Goal: Task Accomplishment & Management: Manage account settings

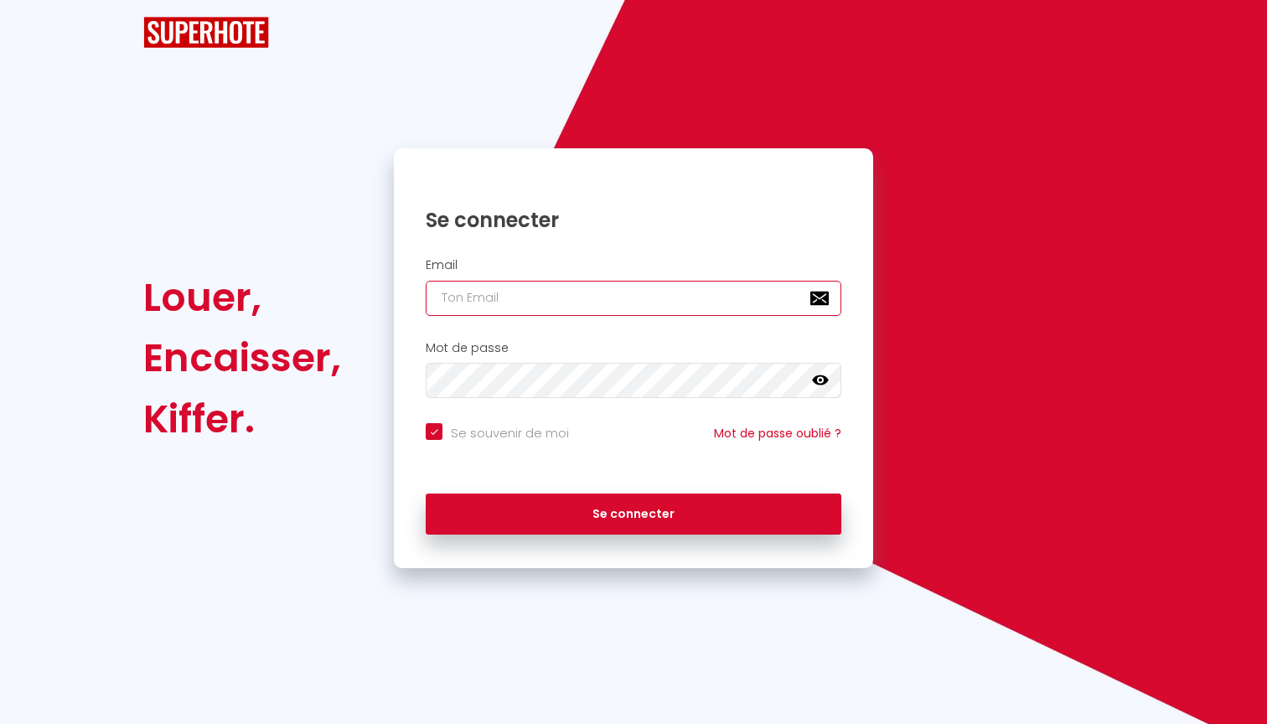
type input "[EMAIL_ADDRESS][DOMAIN_NAME]"
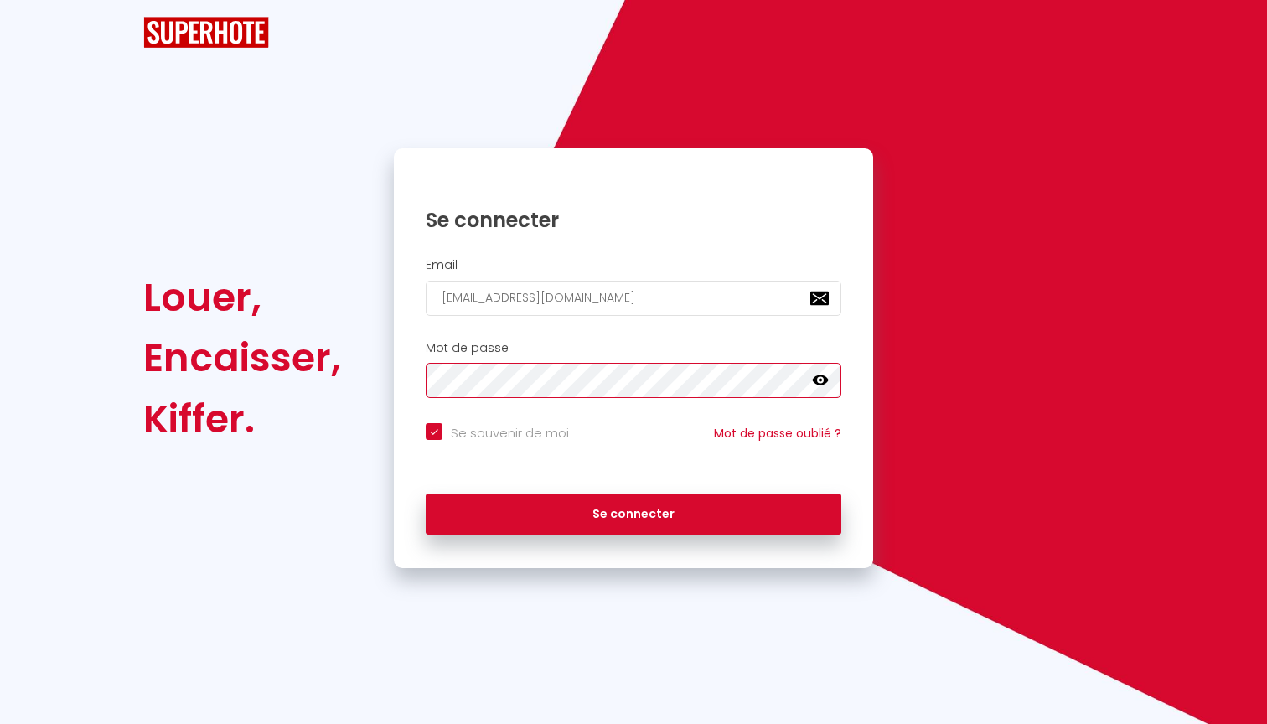
click at [633, 496] on button "Se connecter" at bounding box center [633, 514] width 415 height 42
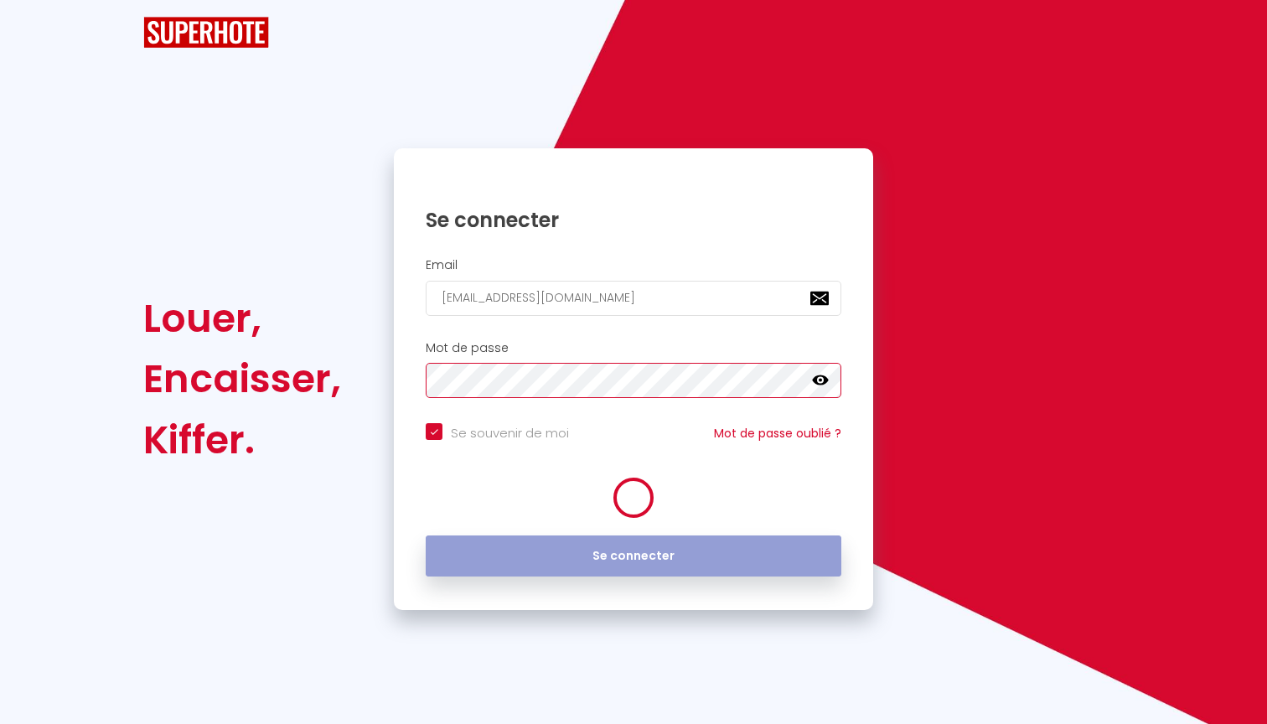
checkbox input "true"
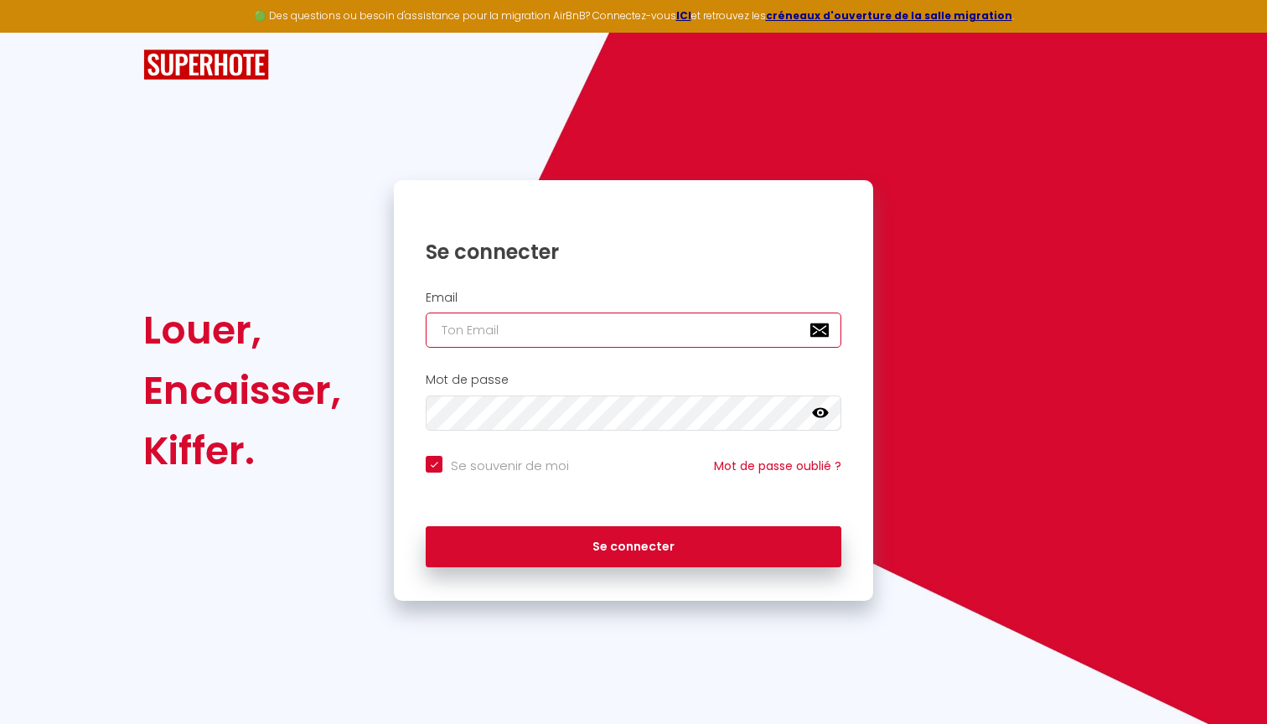
type input "[EMAIL_ADDRESS][DOMAIN_NAME]"
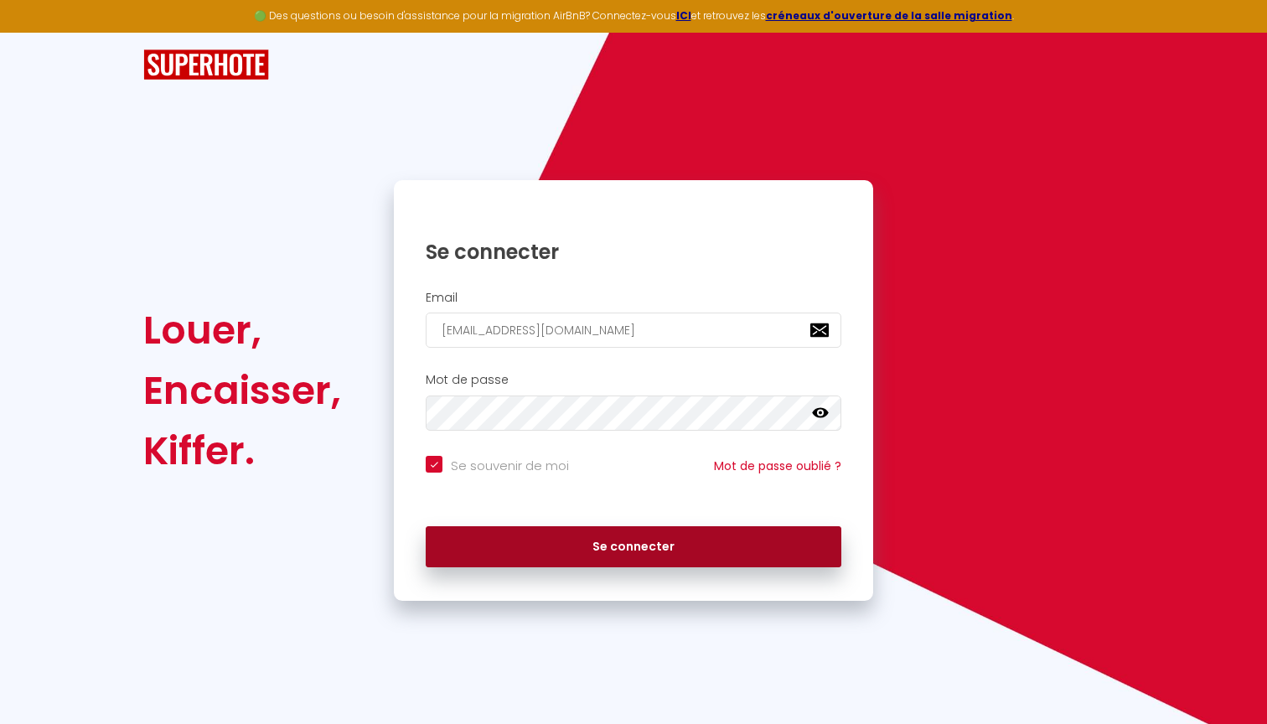
click at [686, 539] on button "Se connecter" at bounding box center [633, 547] width 415 height 42
checkbox input "true"
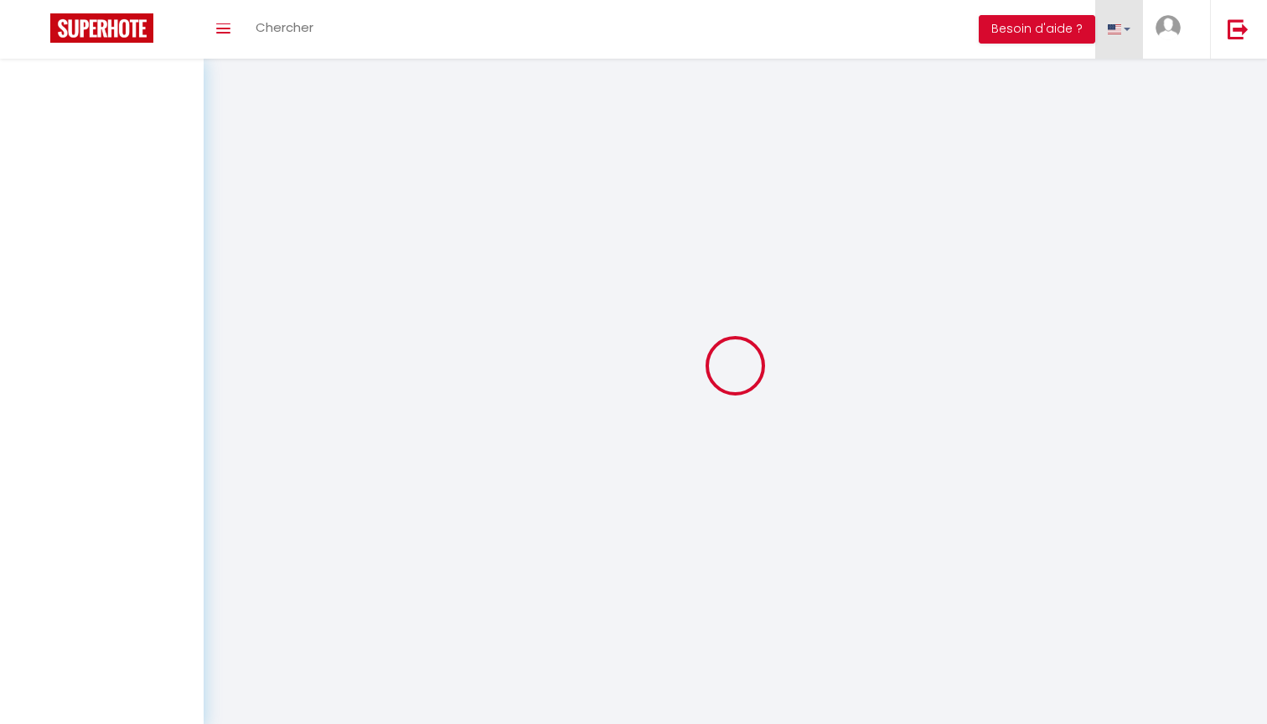
click at [1121, 36] on ul "BUTTON Besoin d'aide ? Paramètres Équipe" at bounding box center [1121, 29] width 287 height 59
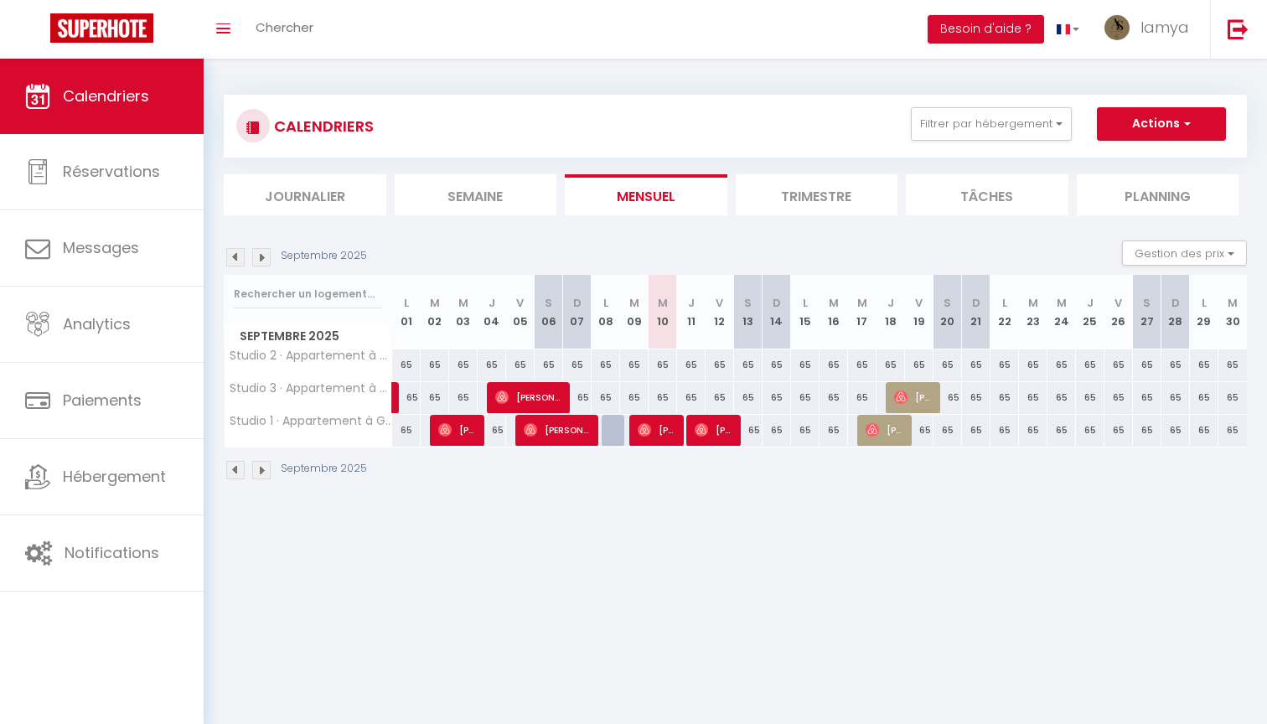
click at [823, 519] on body "🟢 Des questions ou besoin d'assistance pour la migration AirBnB? Connectez-vous…" at bounding box center [633, 421] width 1267 height 724
click at [721, 428] on span "[PERSON_NAME]" at bounding box center [713, 430] width 38 height 32
select select "OK"
select select "0"
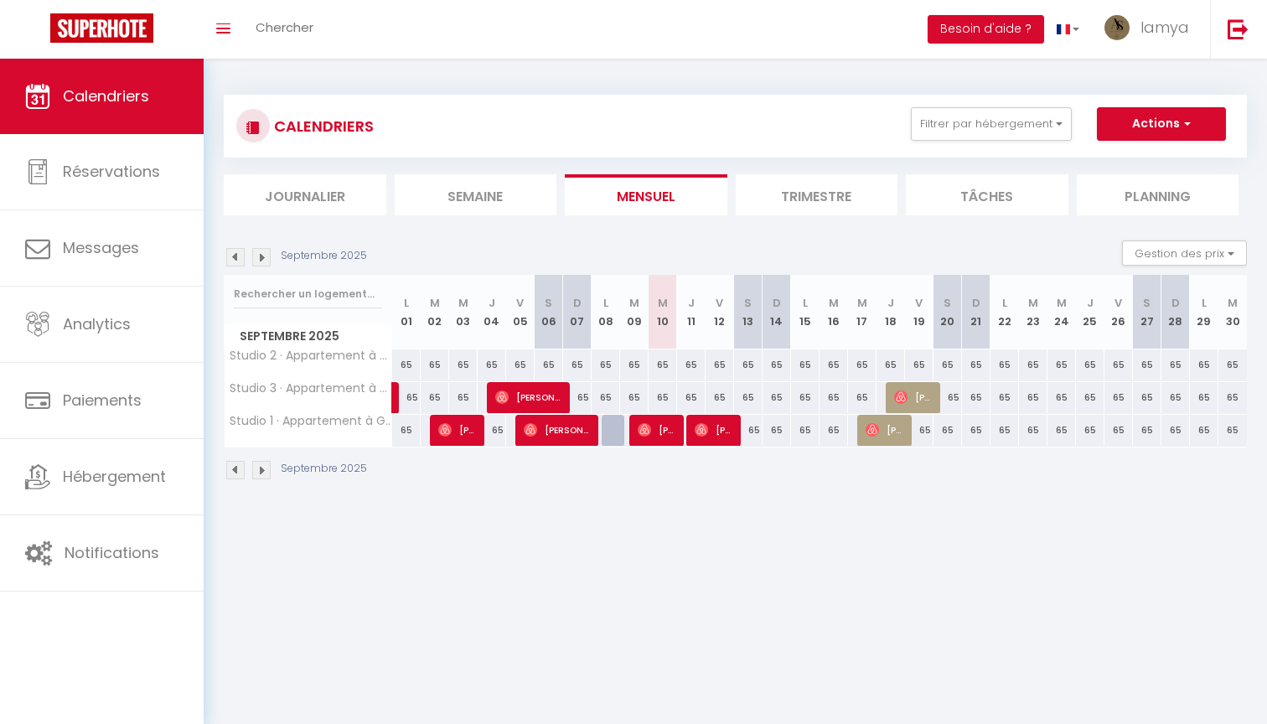
select select "0"
select select "1"
select select
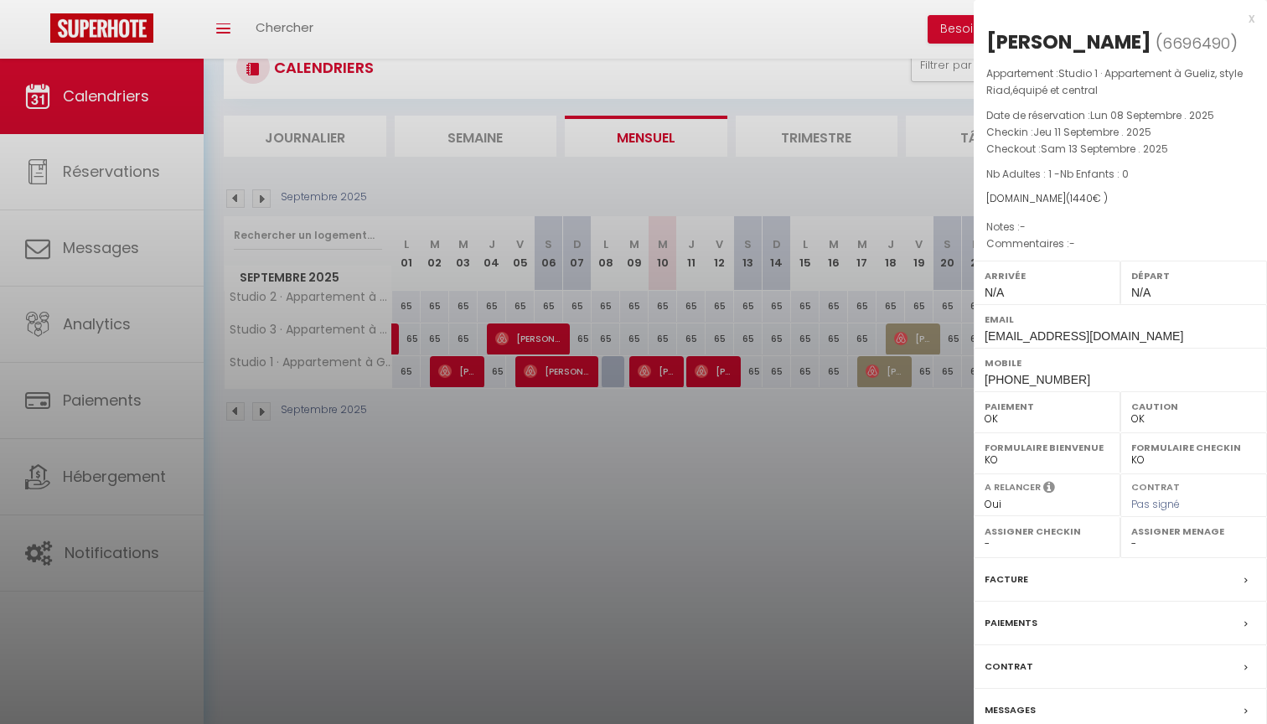
scroll to position [59, 0]
click at [779, 561] on div at bounding box center [633, 362] width 1267 height 724
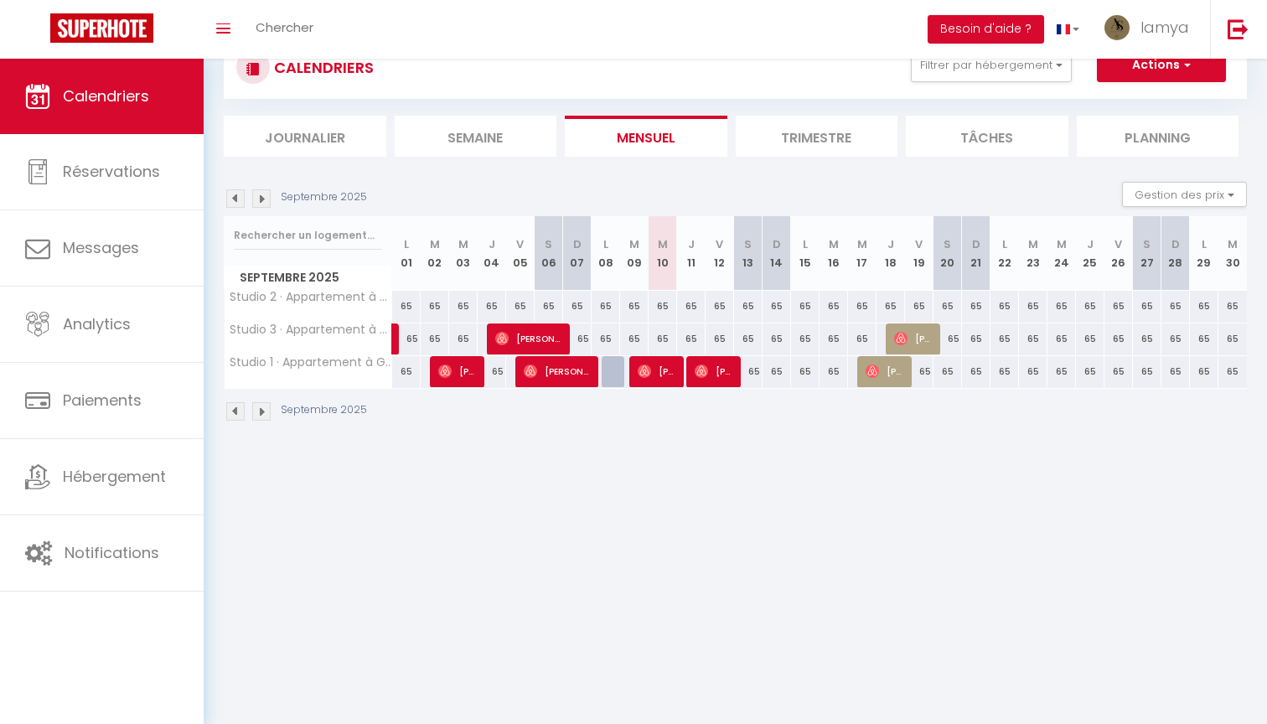
click at [717, 366] on span "[PERSON_NAME]" at bounding box center [713, 371] width 38 height 32
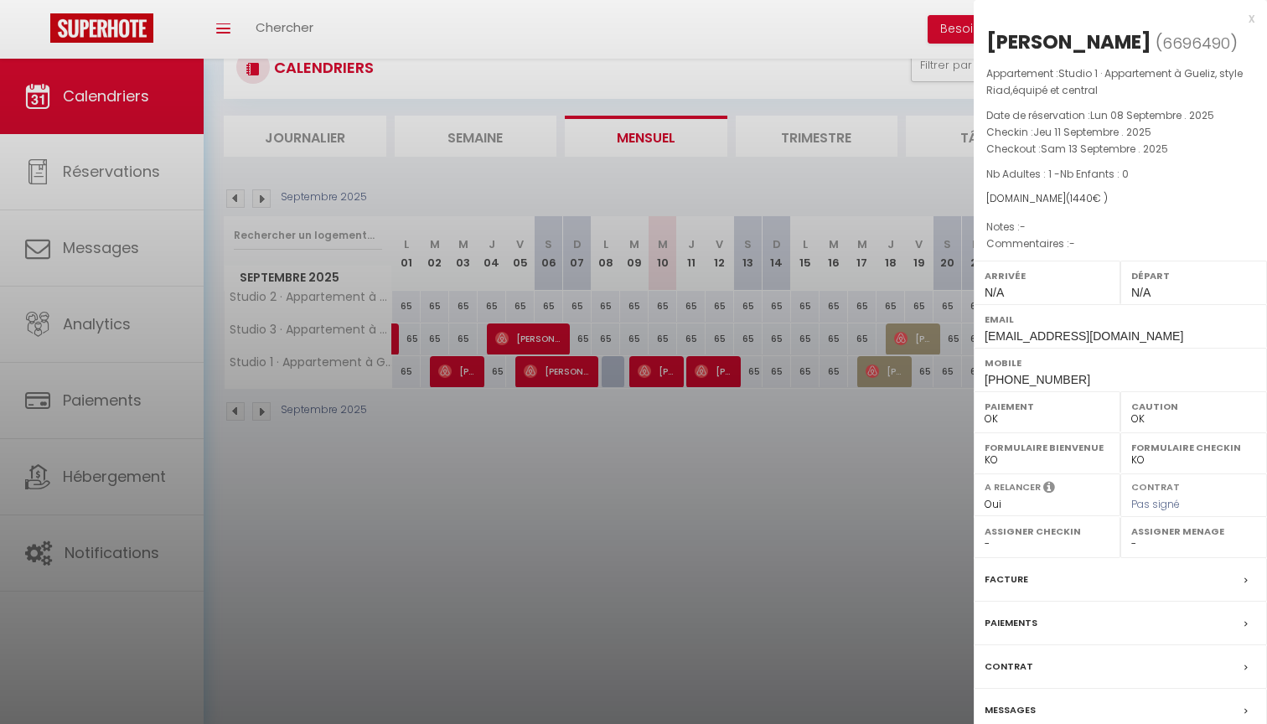
select select "52212"
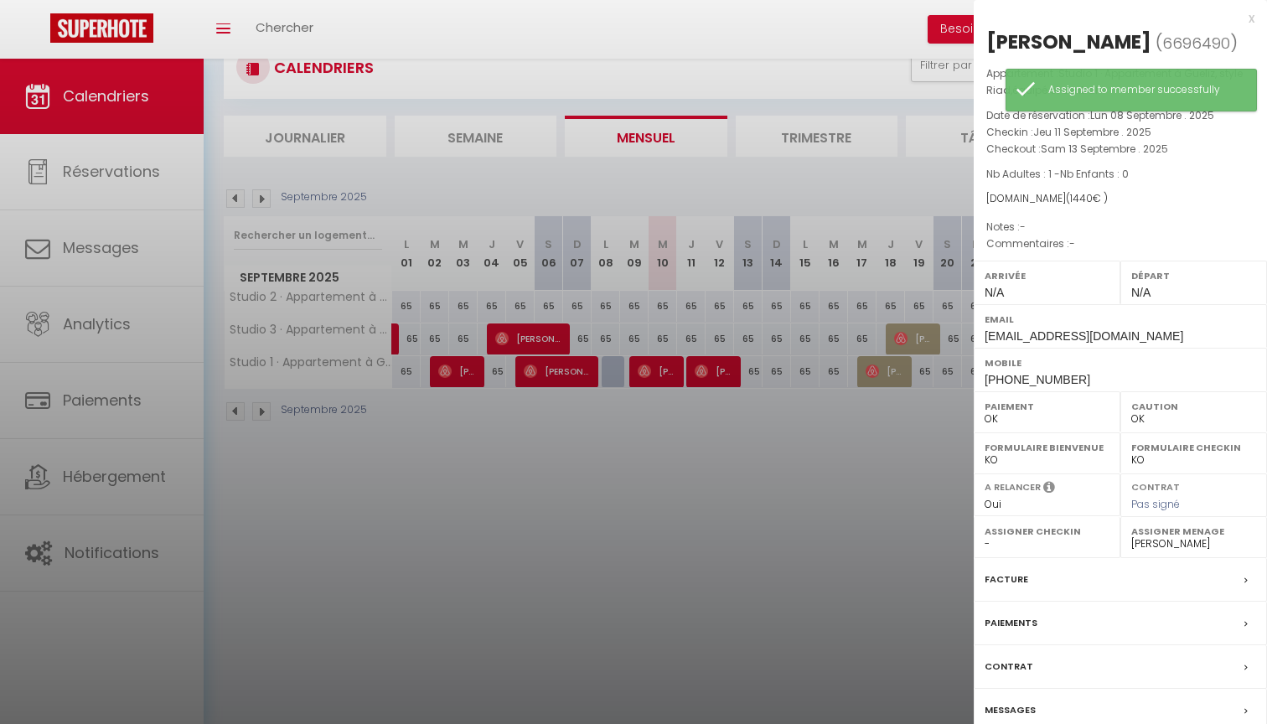
select select "51470"
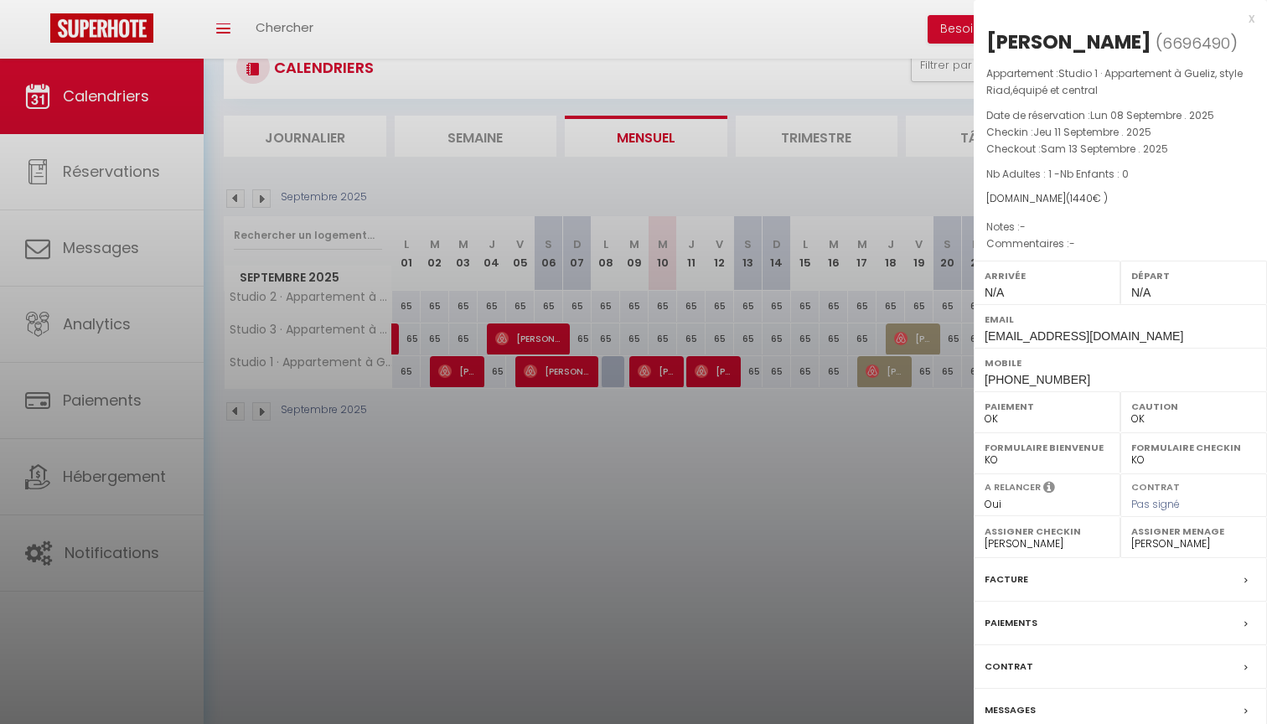
click at [1091, 670] on div "Contrat" at bounding box center [1119, 667] width 293 height 44
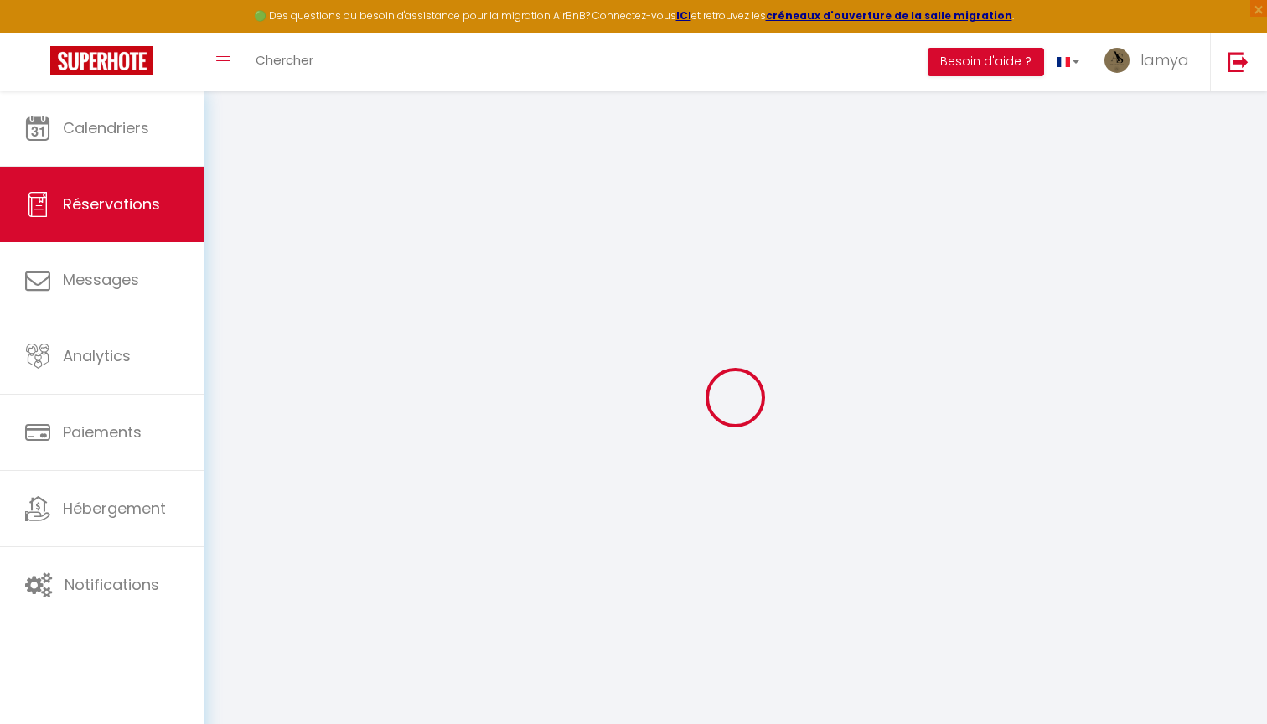
select select
checkbox input "false"
select select
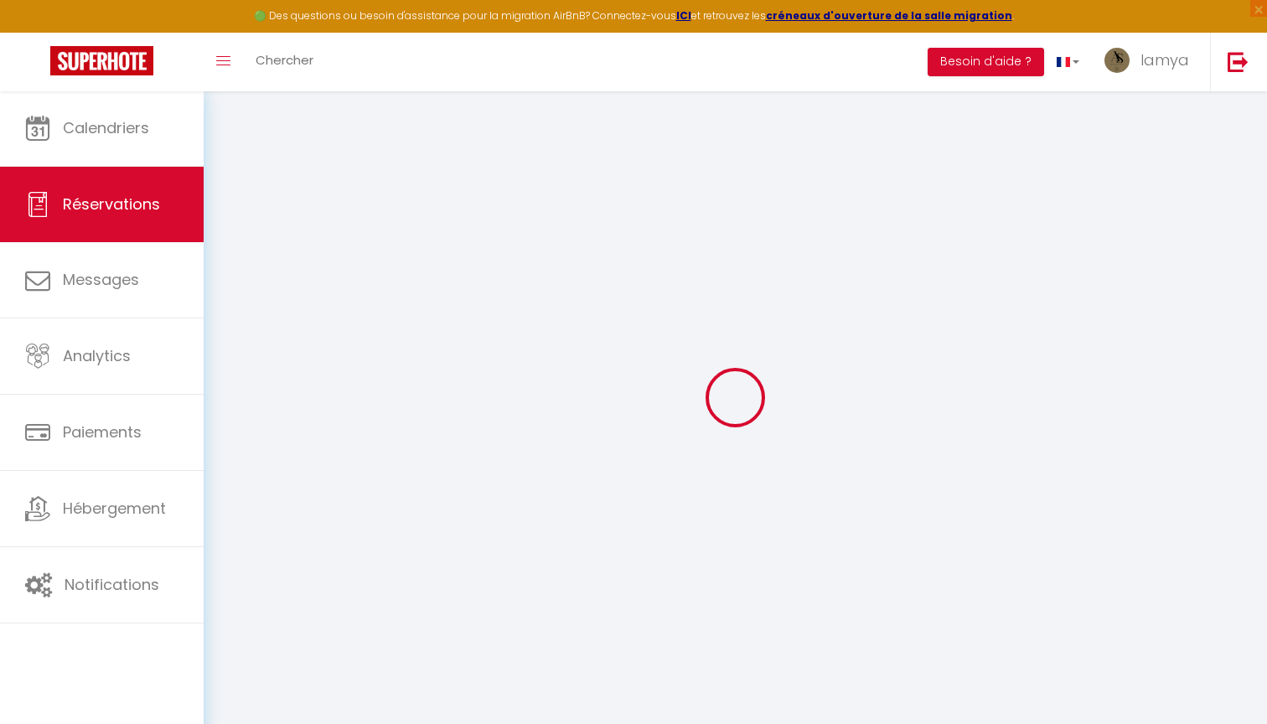
select select
checkbox input "false"
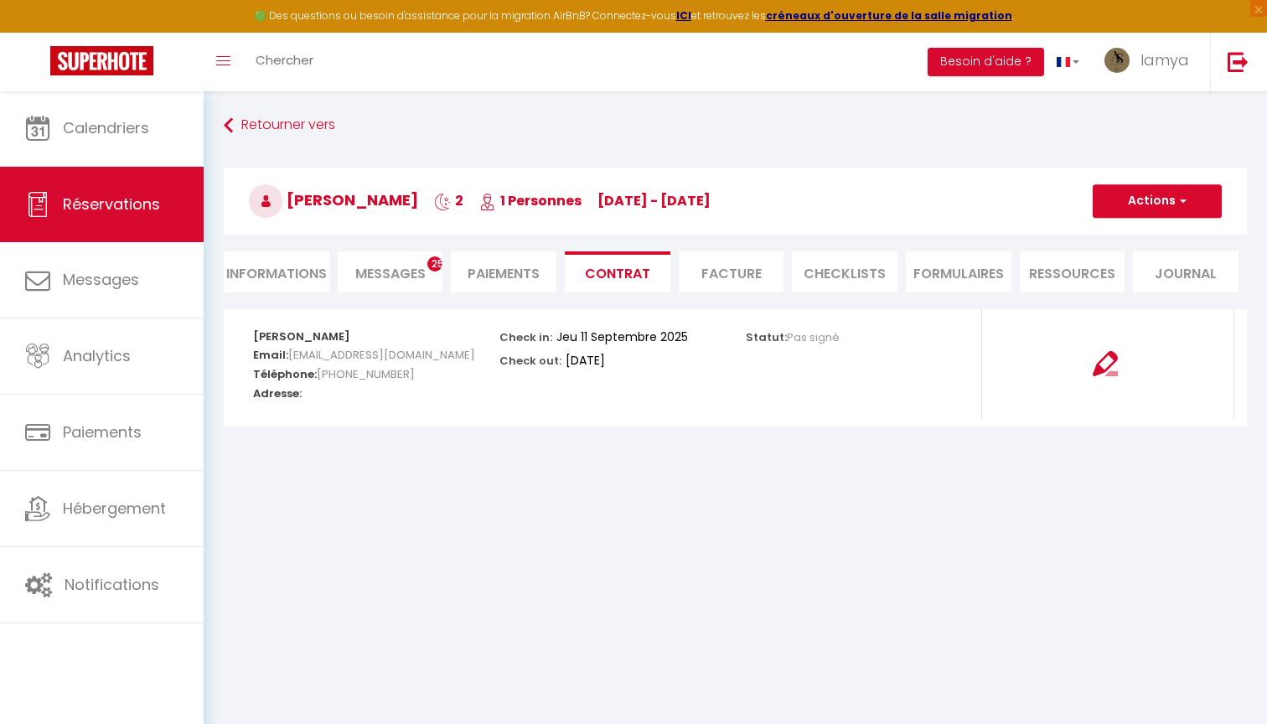
click at [395, 277] on span "Messages" at bounding box center [390, 273] width 70 height 19
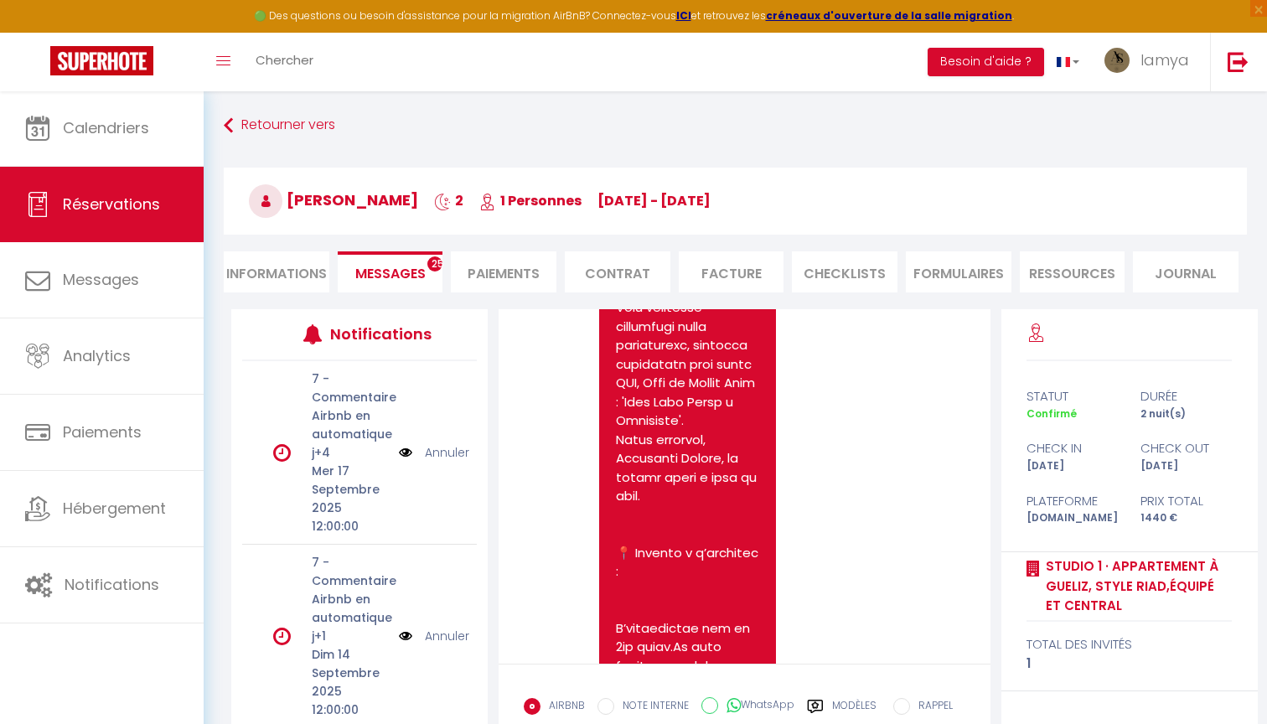
select select
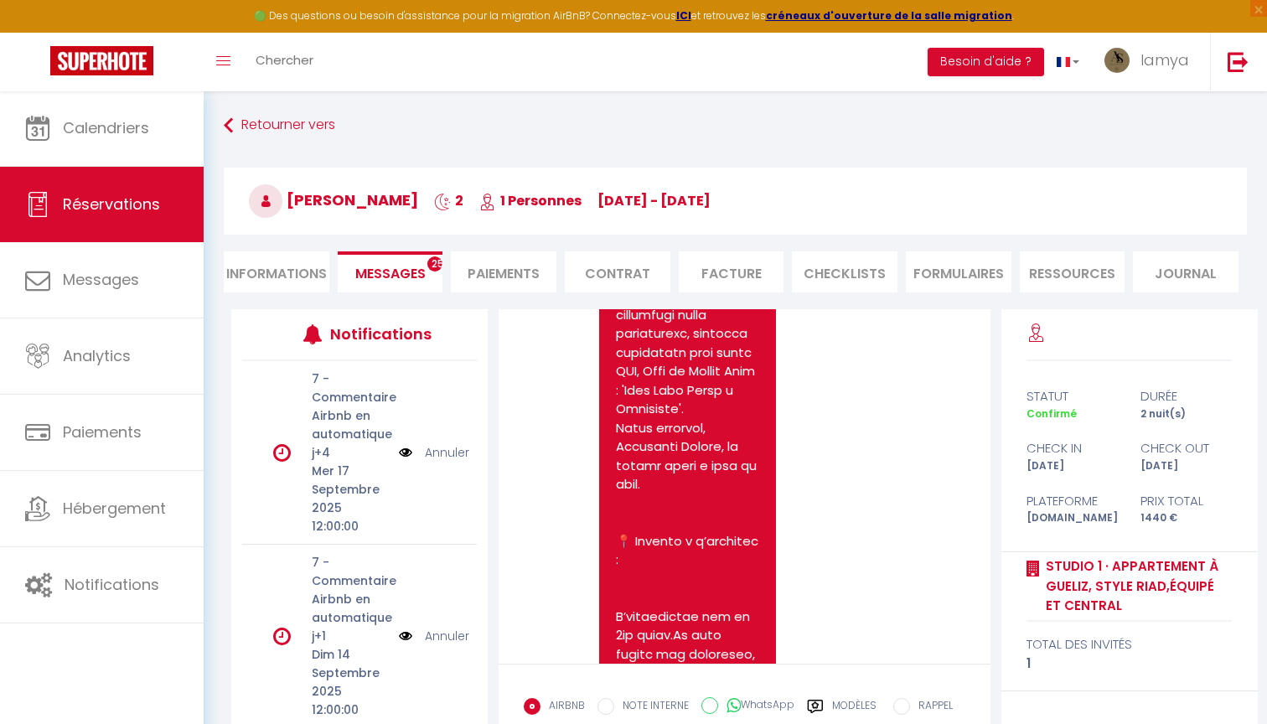
select select
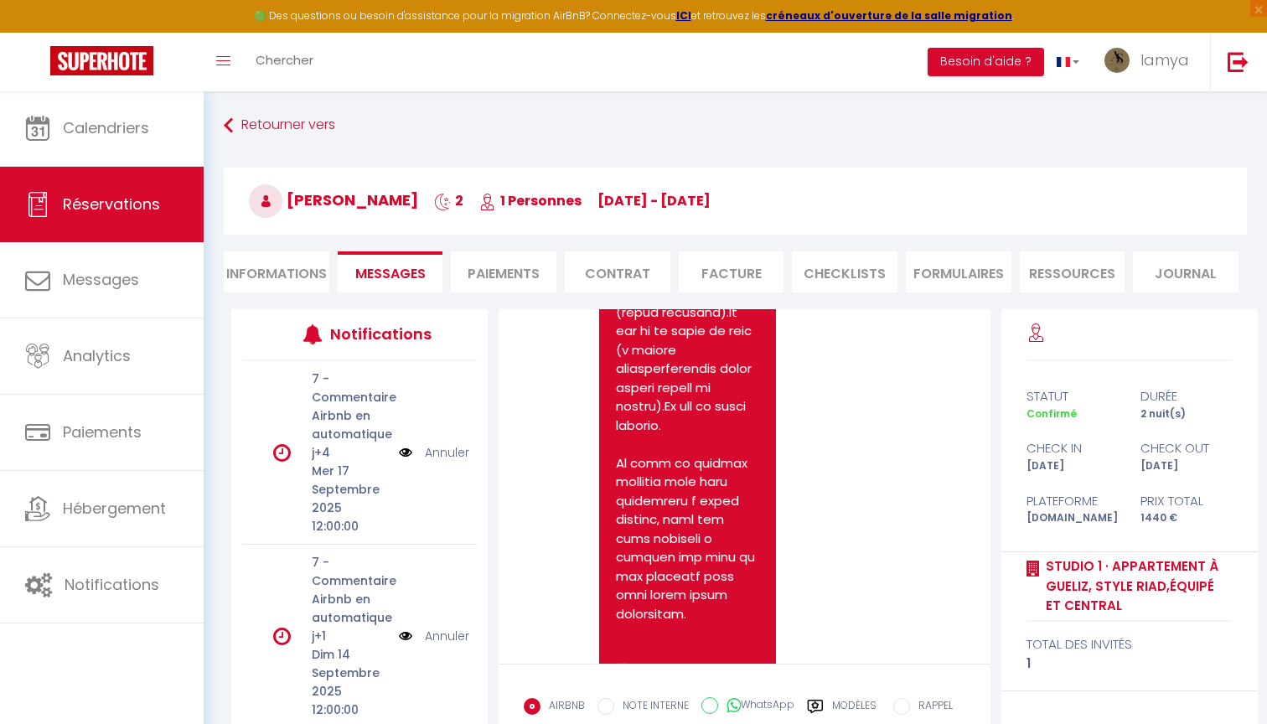
scroll to position [1539, 0]
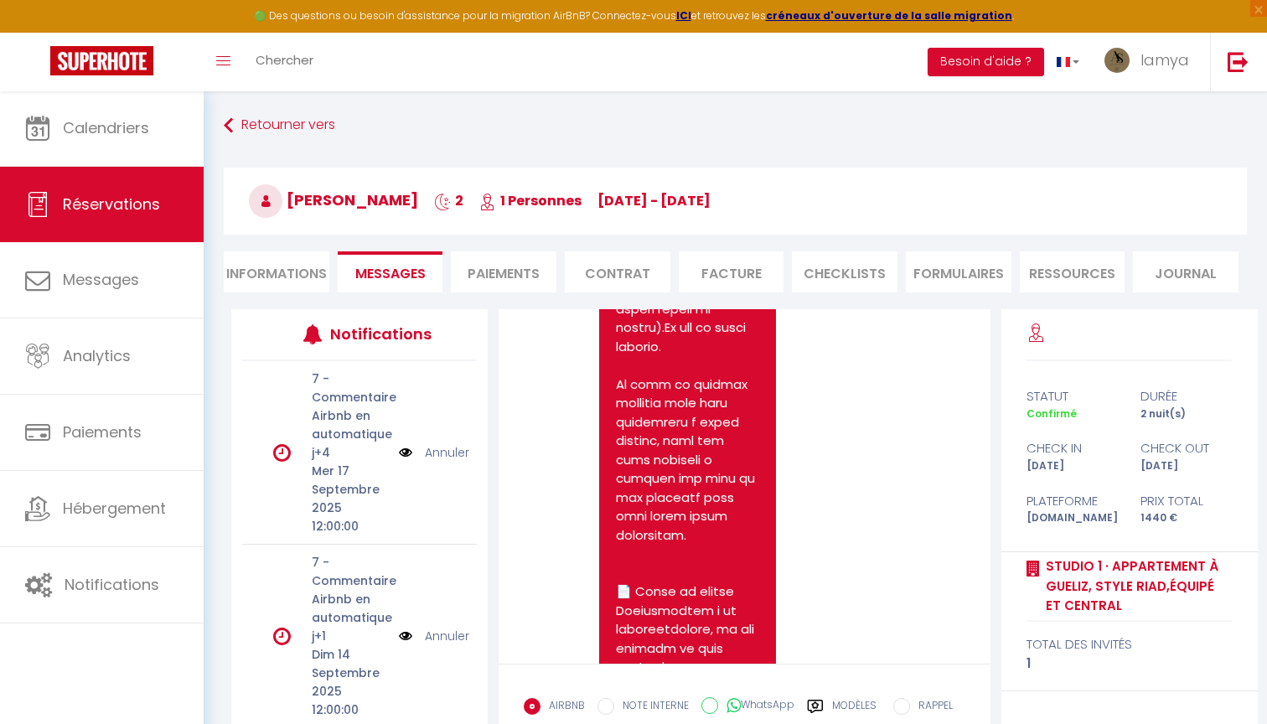
click at [283, 276] on li "Informations" at bounding box center [277, 271] width 106 height 41
select select
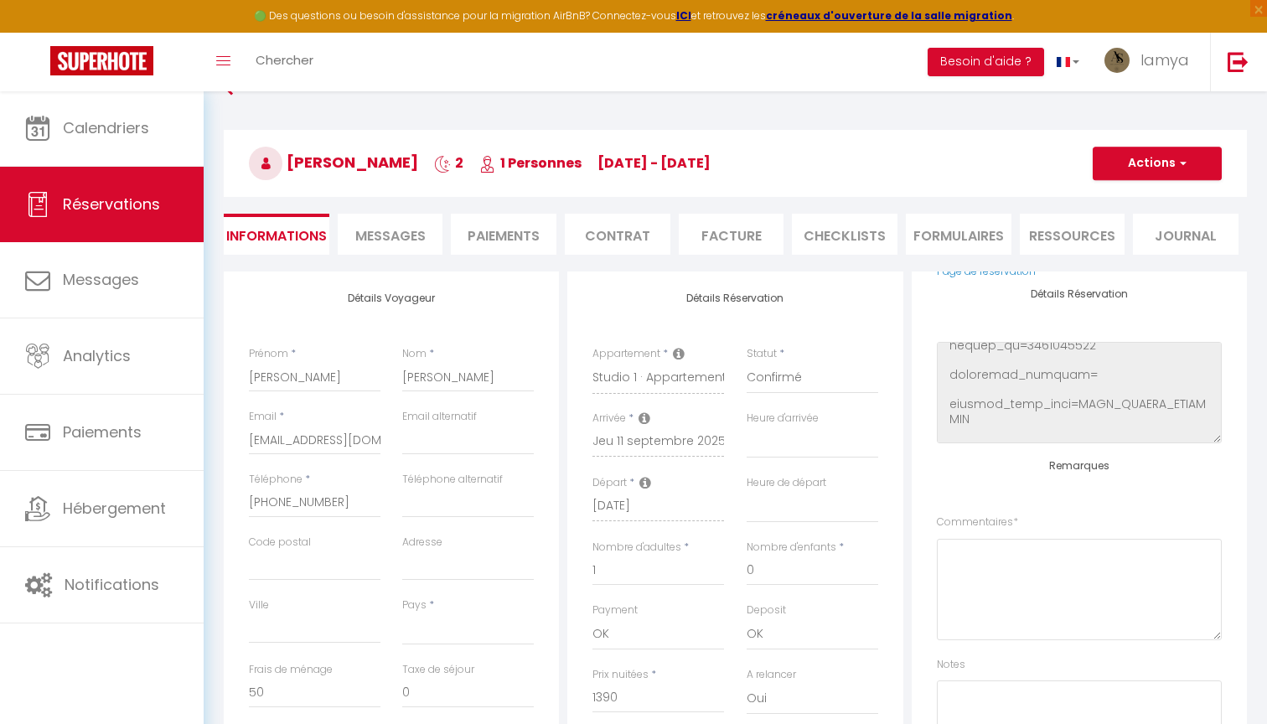
scroll to position [209, 0]
click at [1188, 170] on button "Actions" at bounding box center [1156, 164] width 129 height 34
click at [949, 136] on h3 "[PERSON_NAME] 2 1 Personnes [DATE] - [DATE]" at bounding box center [735, 163] width 1023 height 67
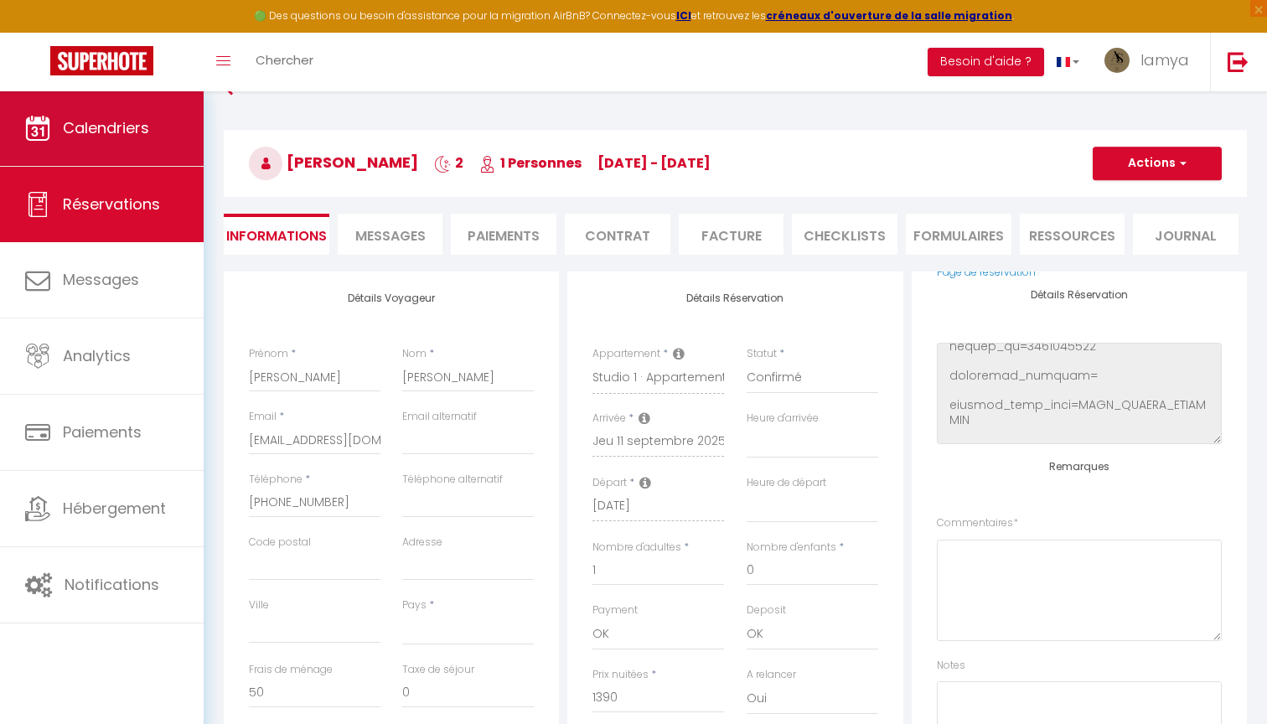
click at [109, 143] on link "Calendriers" at bounding box center [102, 127] width 204 height 75
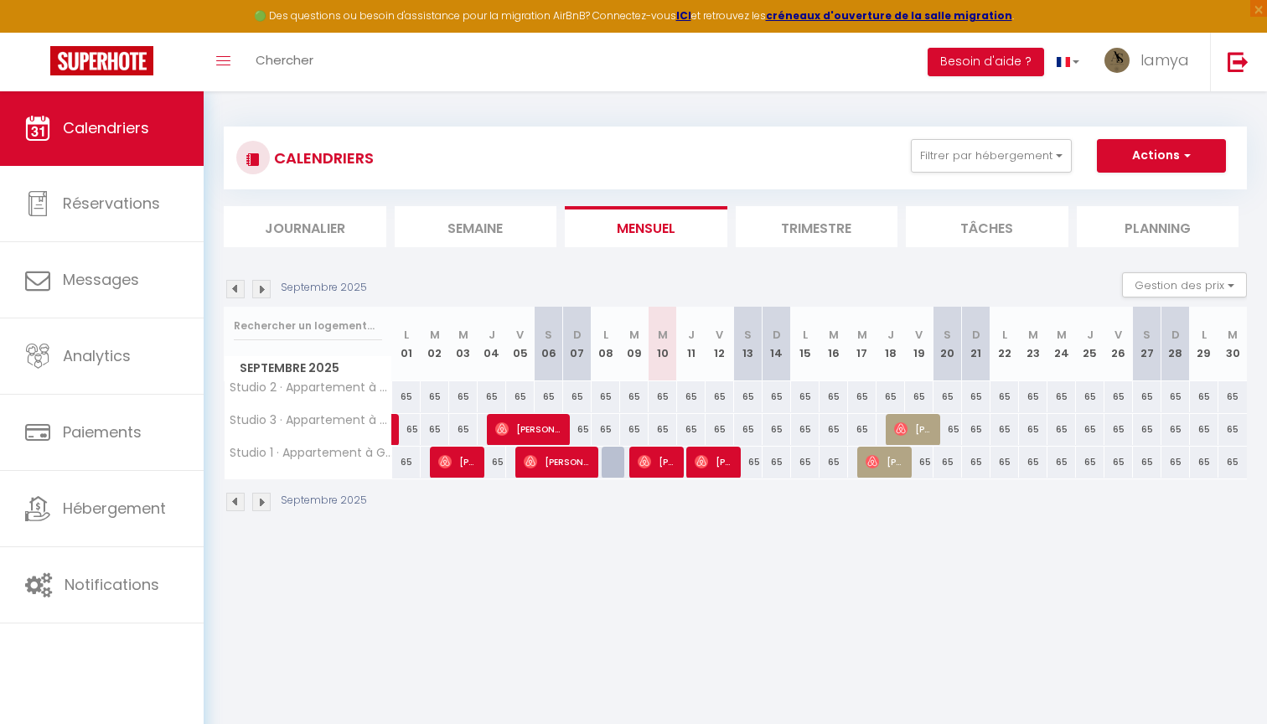
click at [720, 471] on span "[PERSON_NAME]" at bounding box center [713, 462] width 38 height 32
select select "OK"
select select "0"
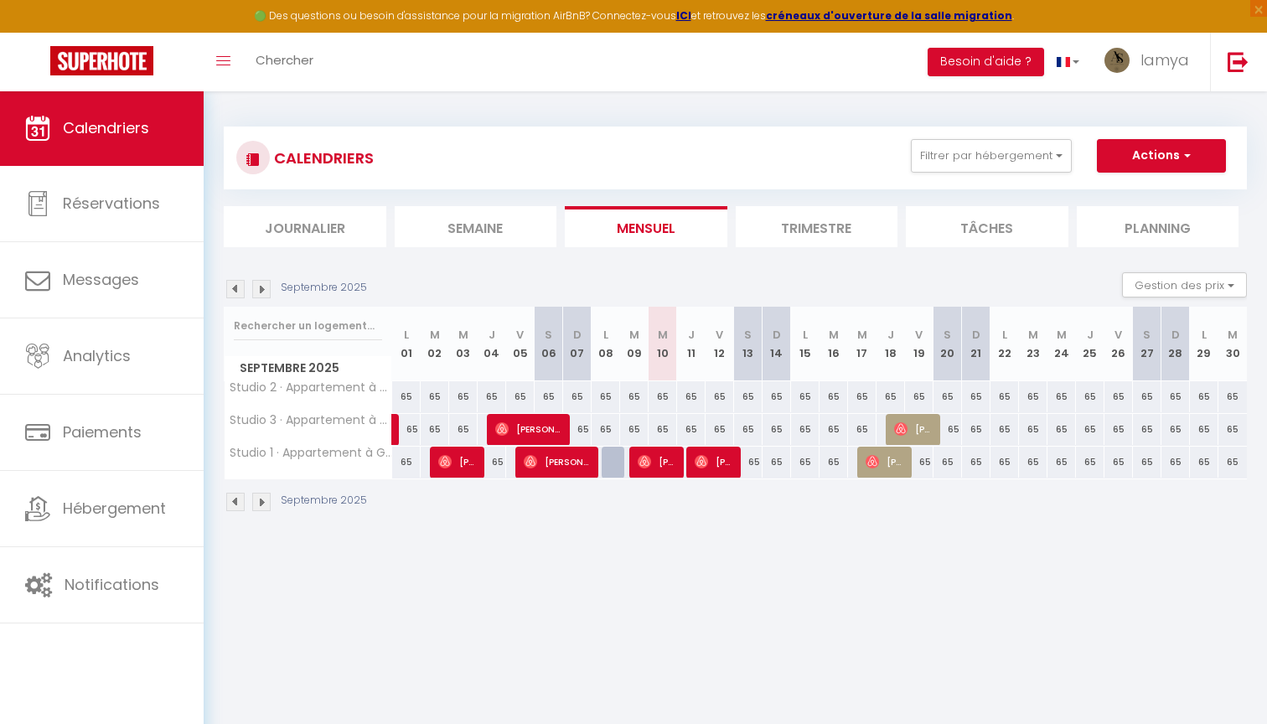
select select "1"
select select
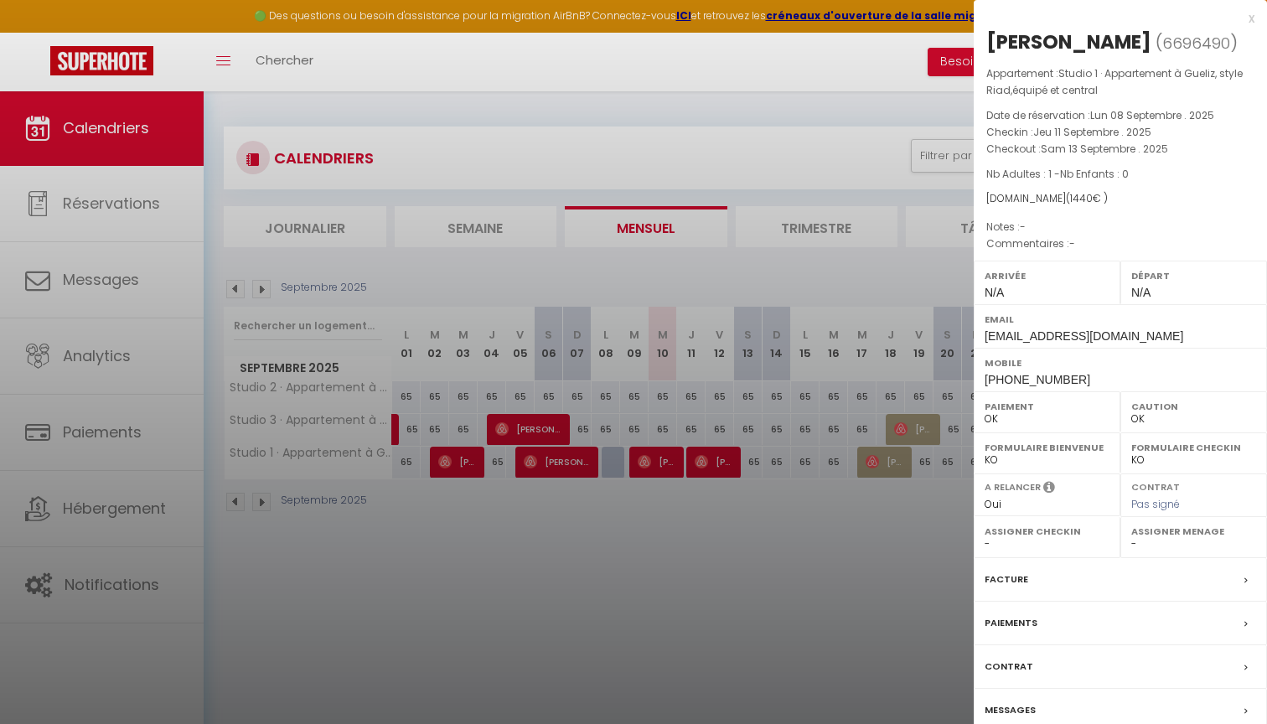
select select "51470"
select select "52212"
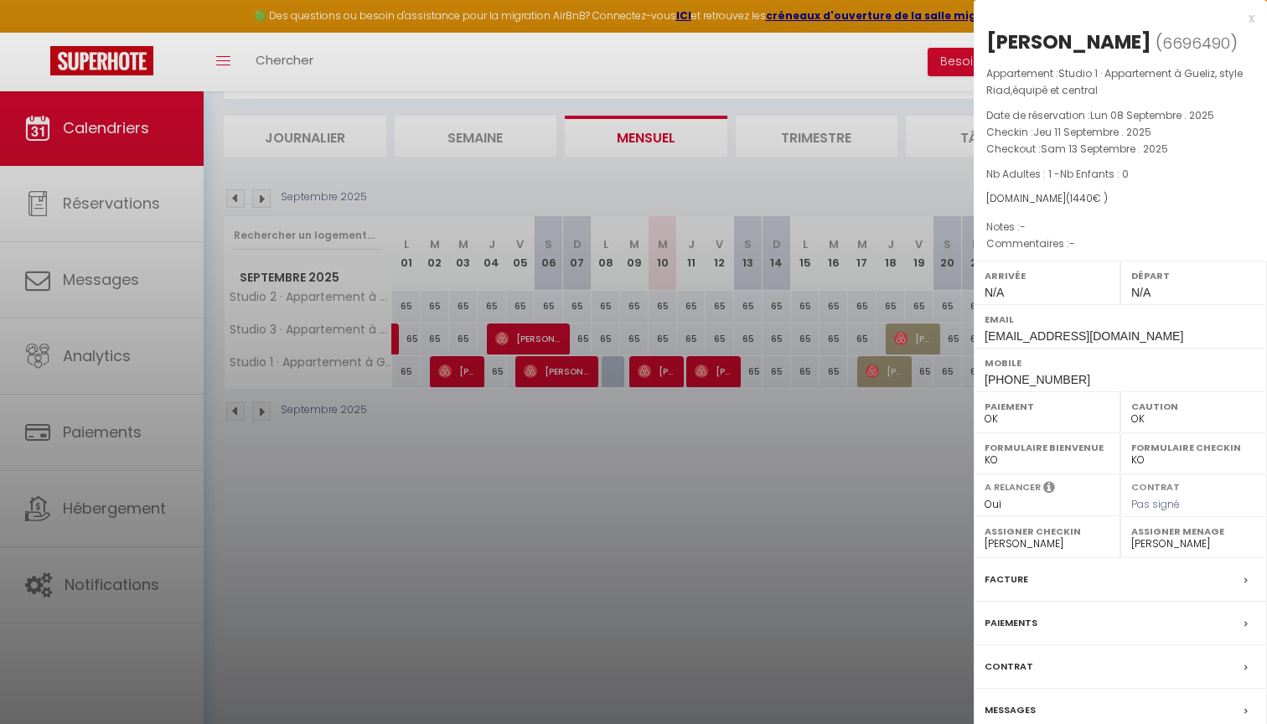
scroll to position [90, 0]
click at [1043, 704] on div "Messages" at bounding box center [1119, 711] width 293 height 44
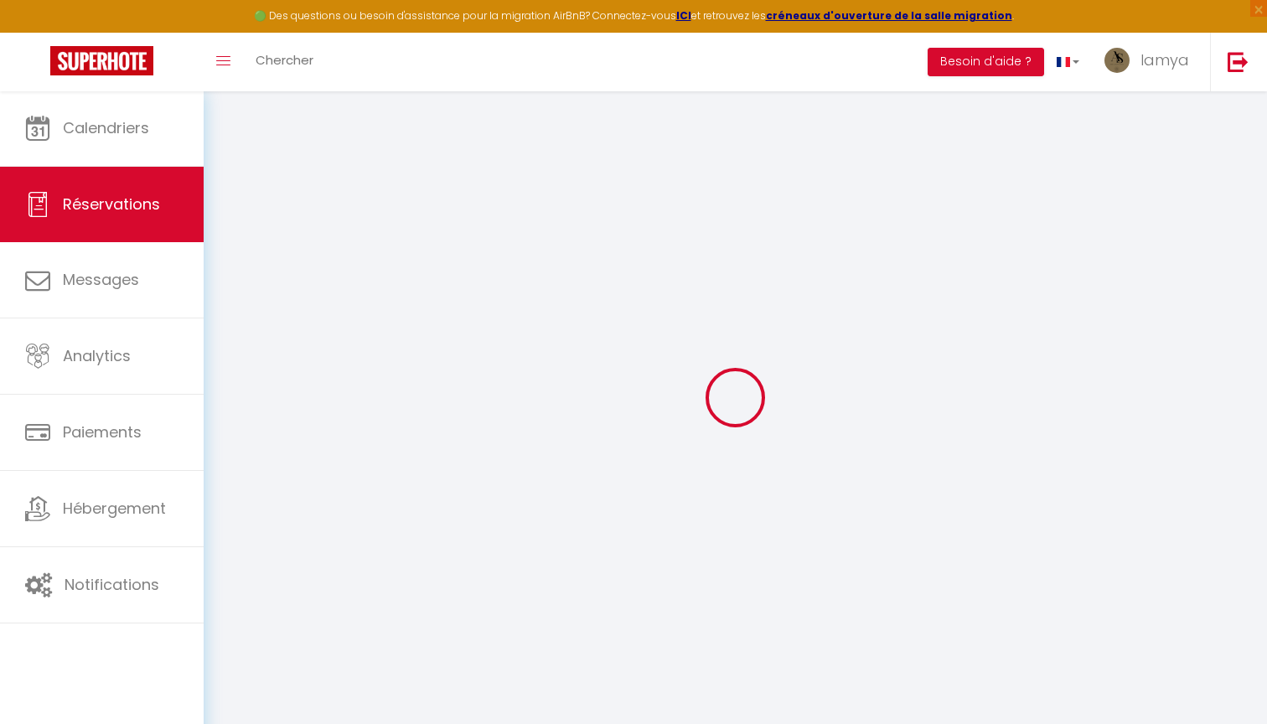
select select
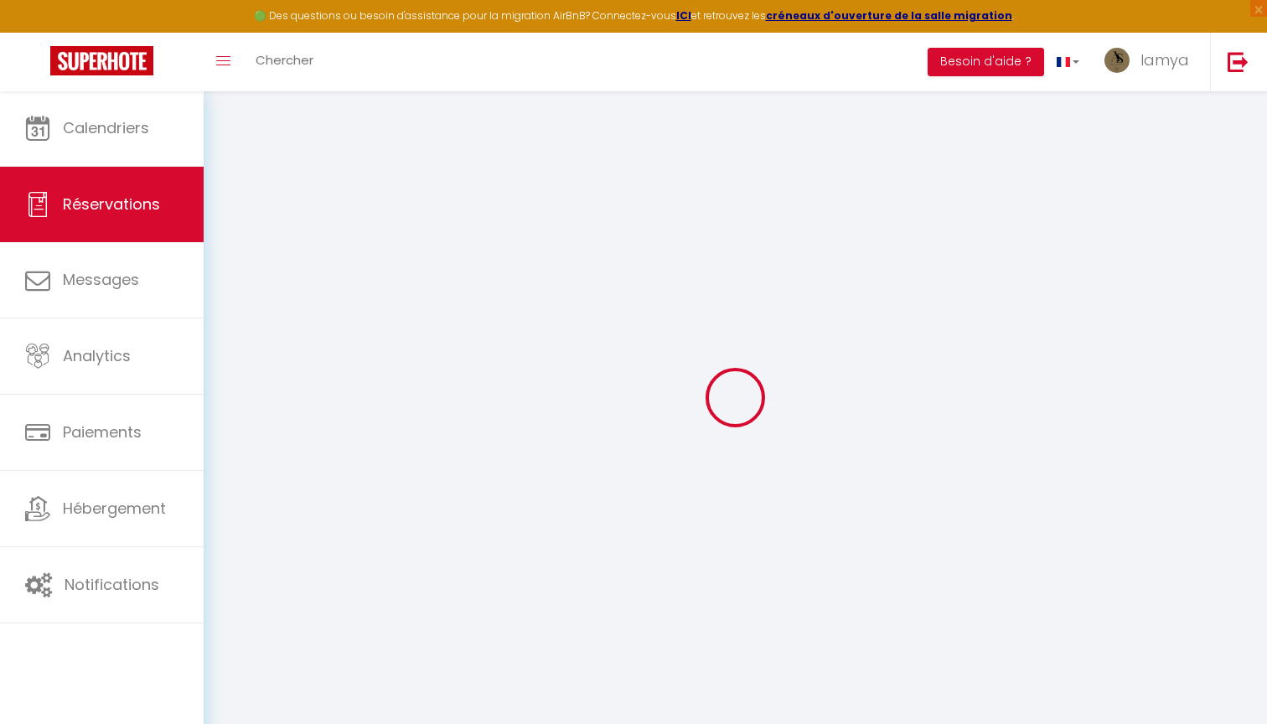
select select
checkbox input "false"
select select
type input "50"
select select
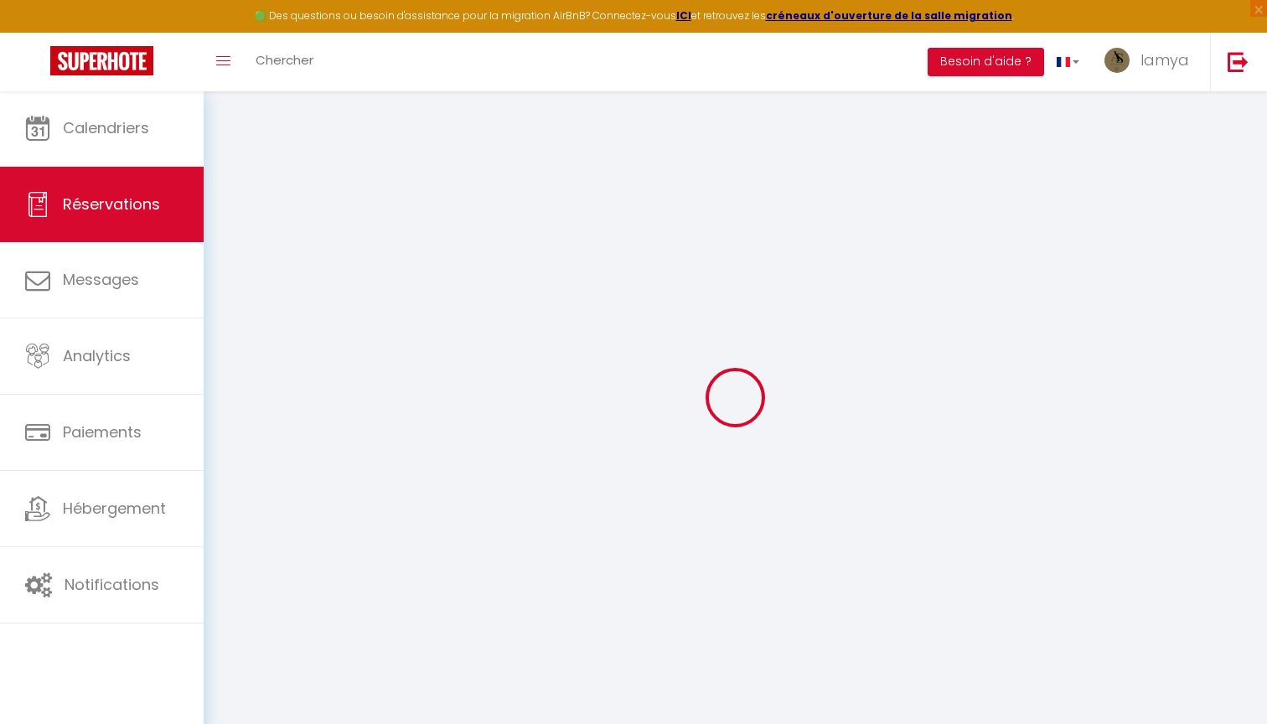
select select
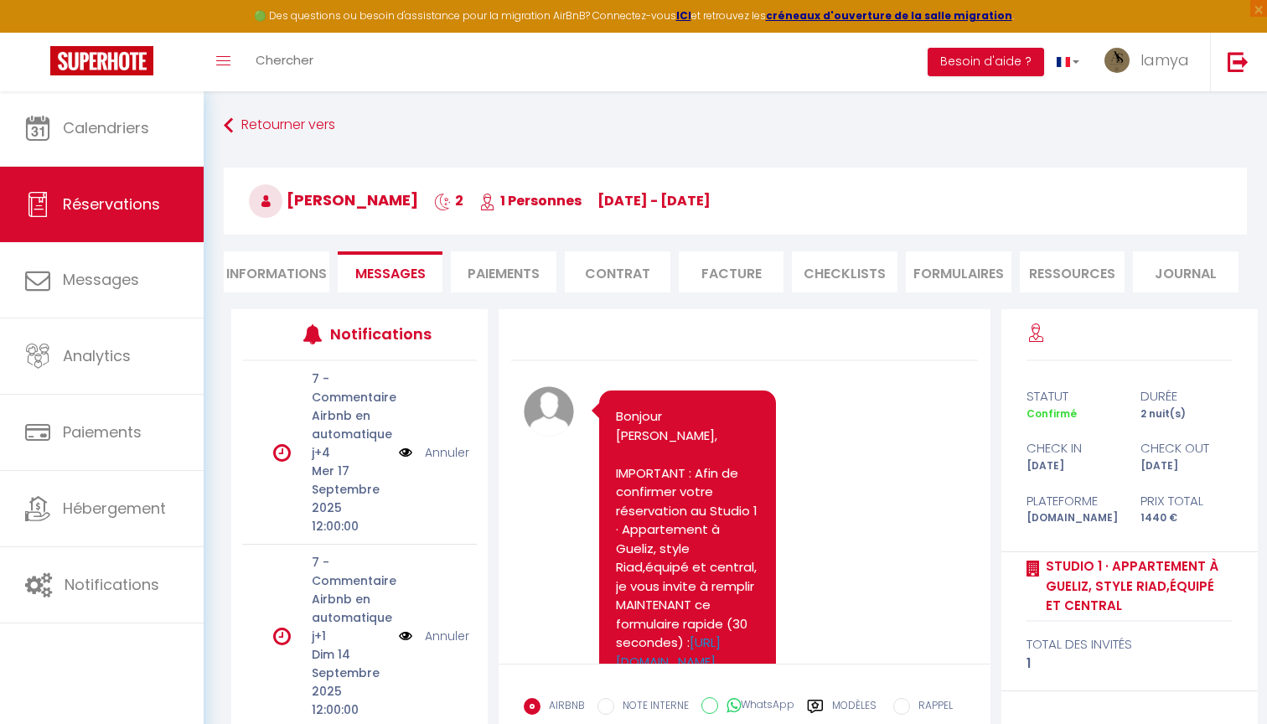
select select
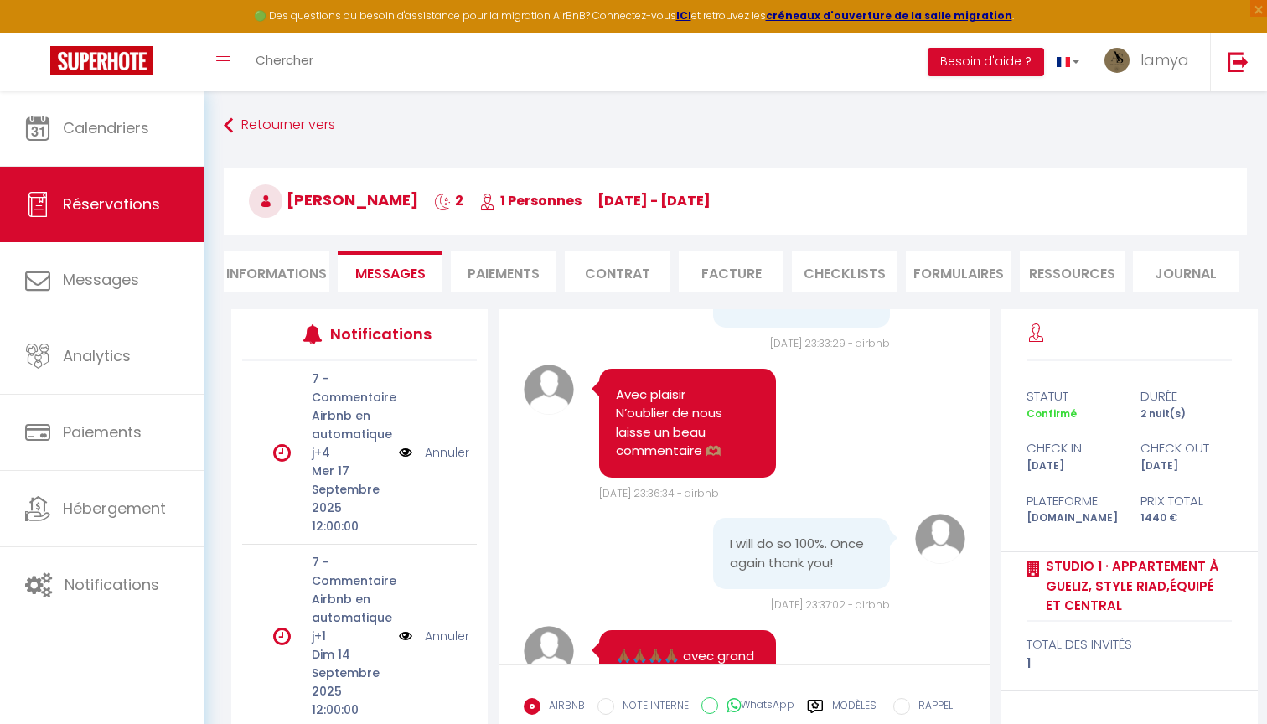
select select
click at [268, 276] on li "Informations" at bounding box center [277, 271] width 106 height 41
select select
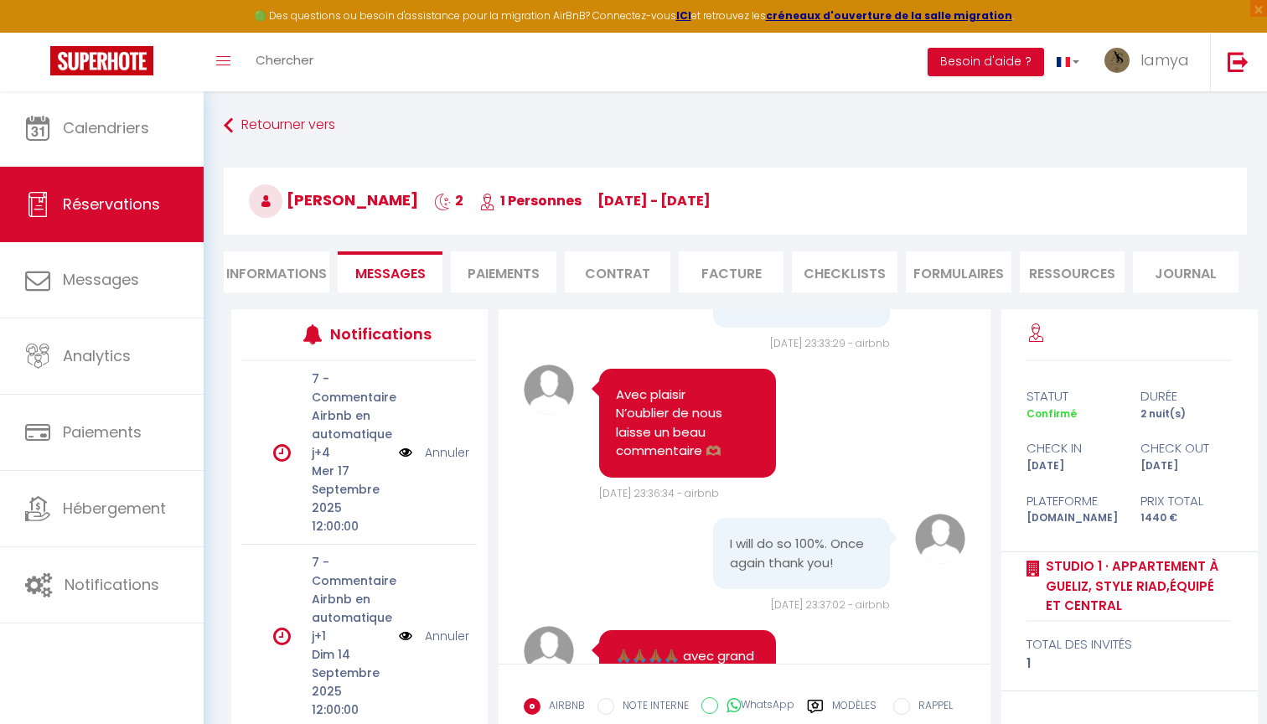
select select
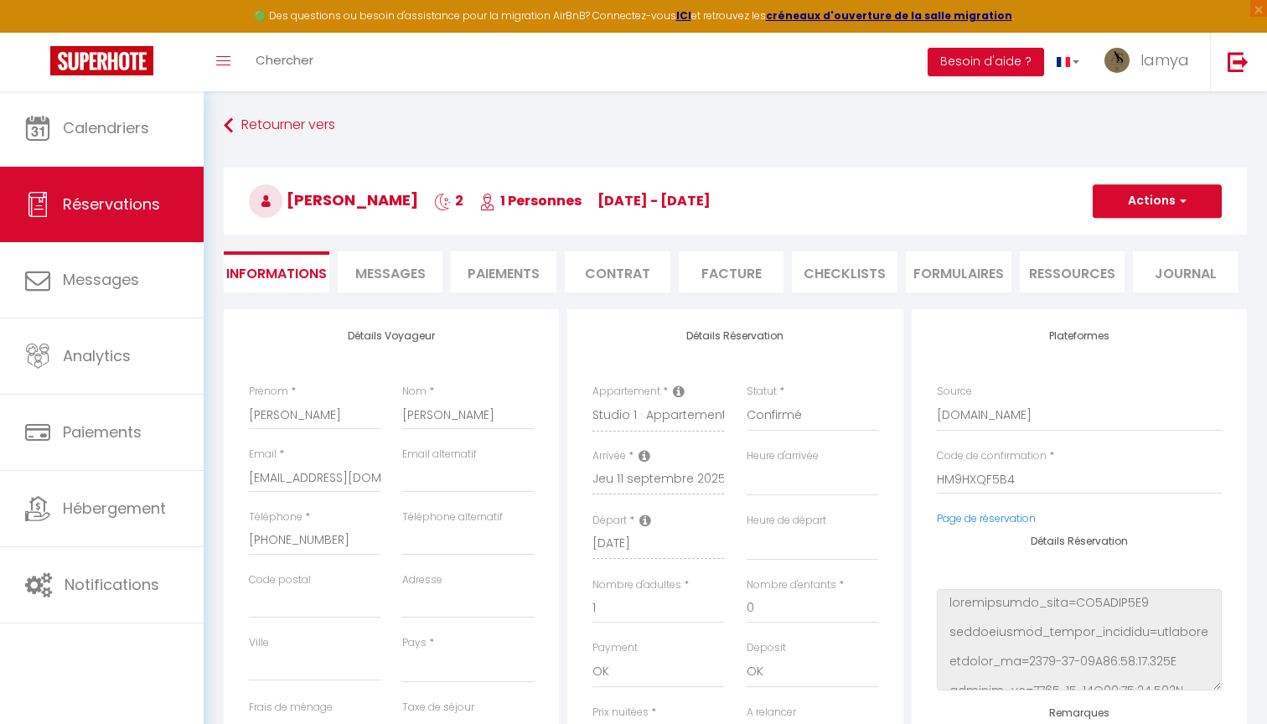
select select
checkbox input "false"
click at [503, 289] on li "Paiements" at bounding box center [504, 271] width 106 height 41
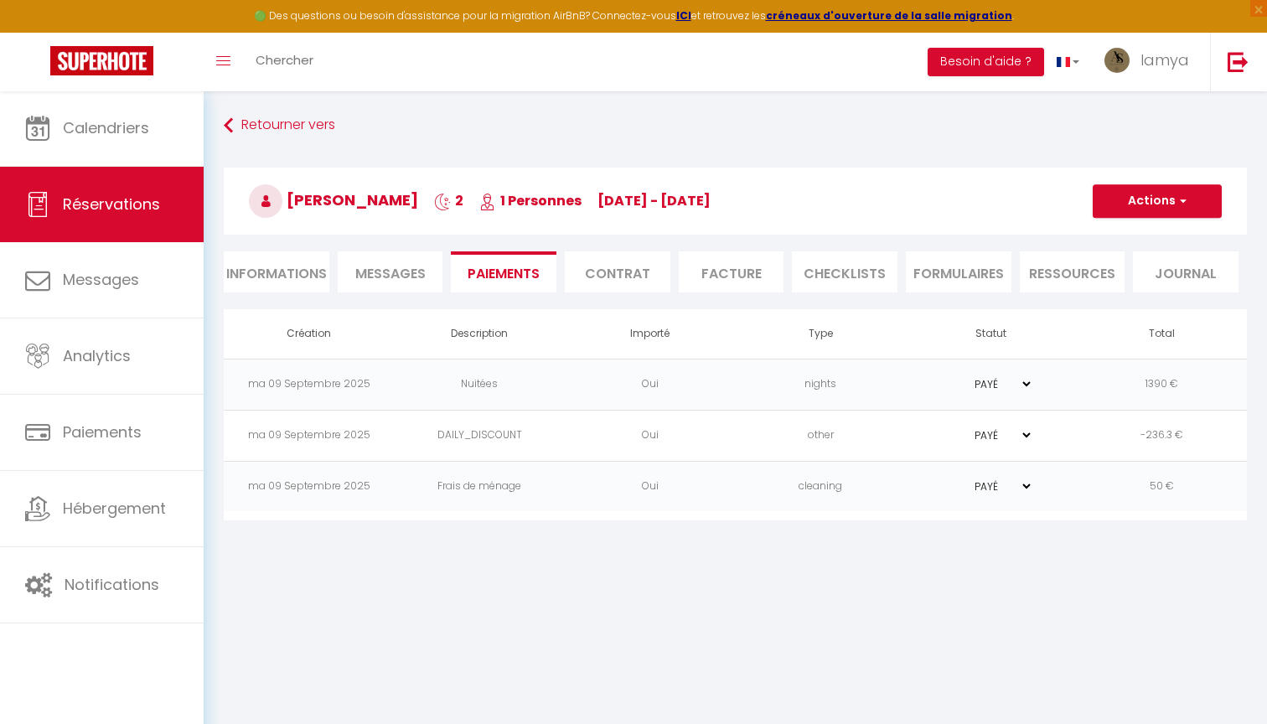
click at [402, 272] on span "Messages" at bounding box center [390, 273] width 70 height 19
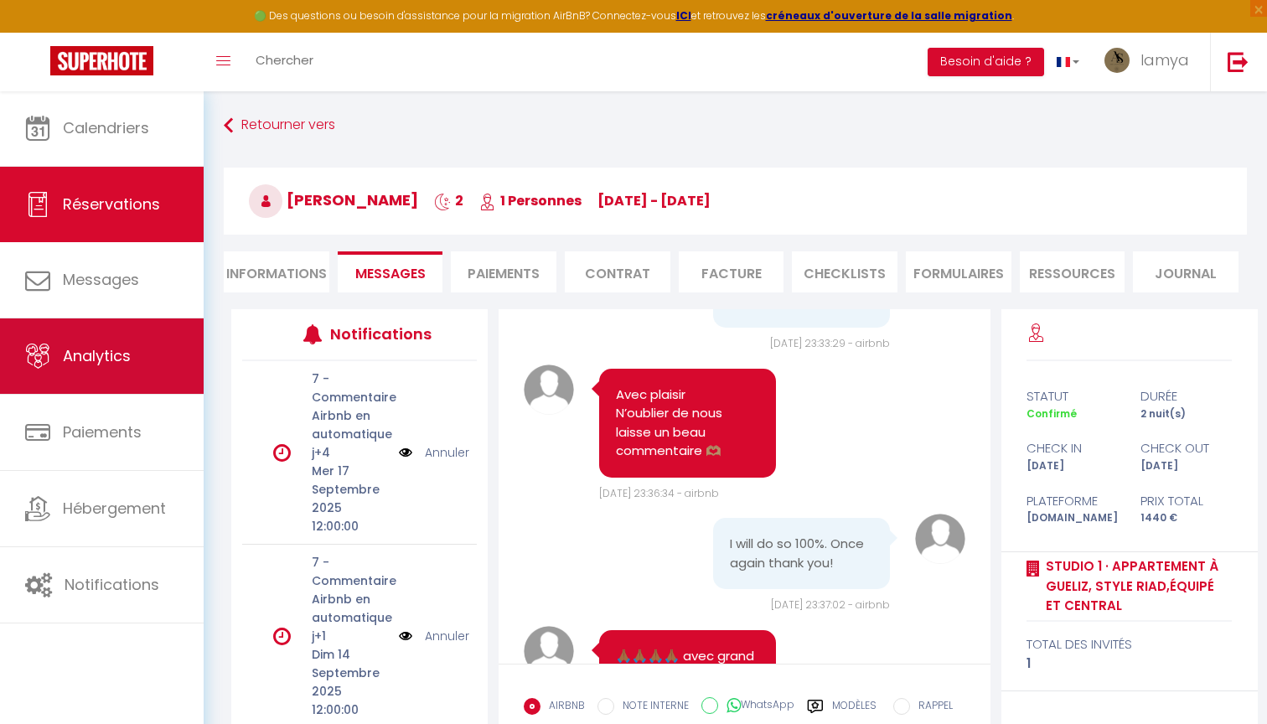
click at [123, 371] on link "Analytics" at bounding box center [102, 355] width 204 height 75
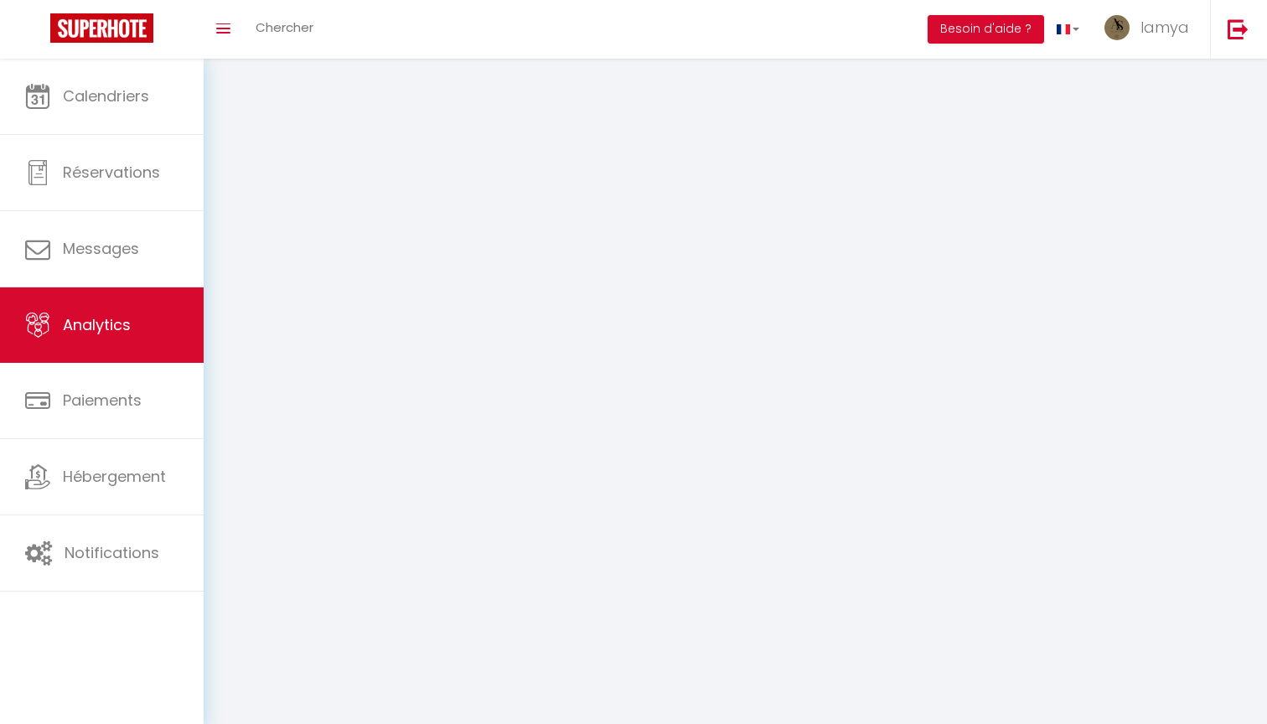
select select "2025"
select select "9"
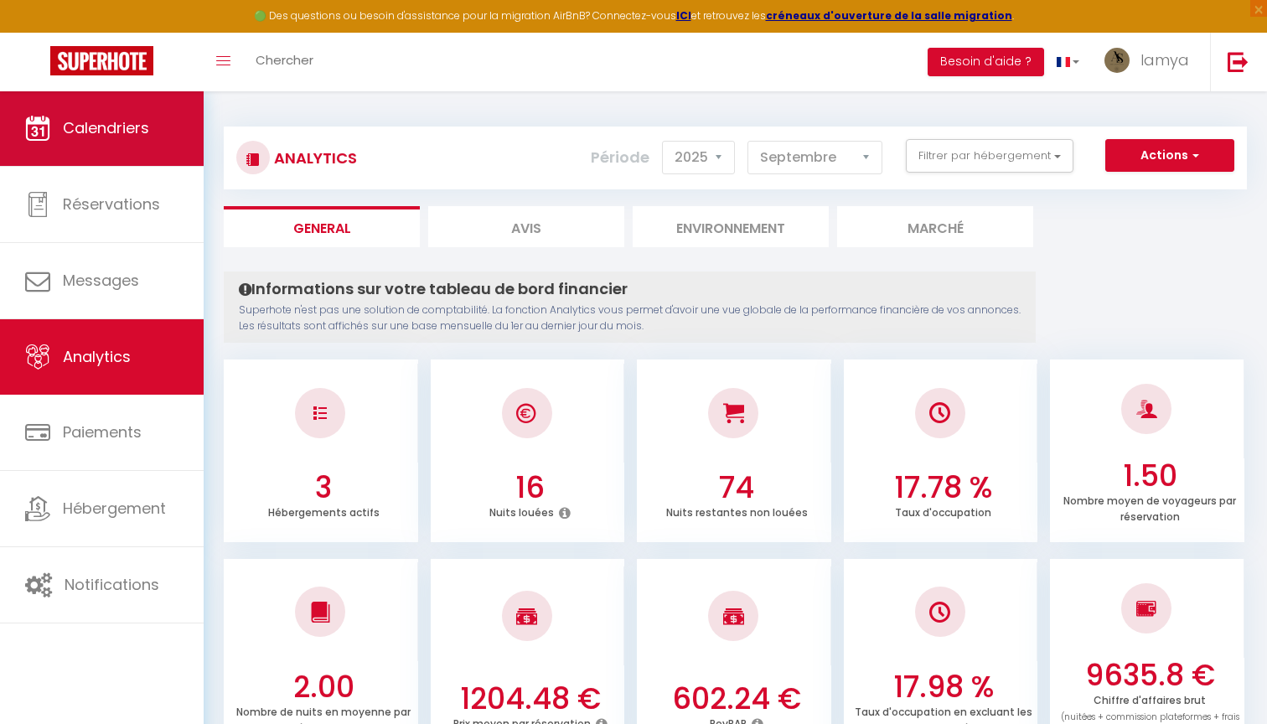
click at [144, 127] on span "Calendriers" at bounding box center [106, 127] width 86 height 21
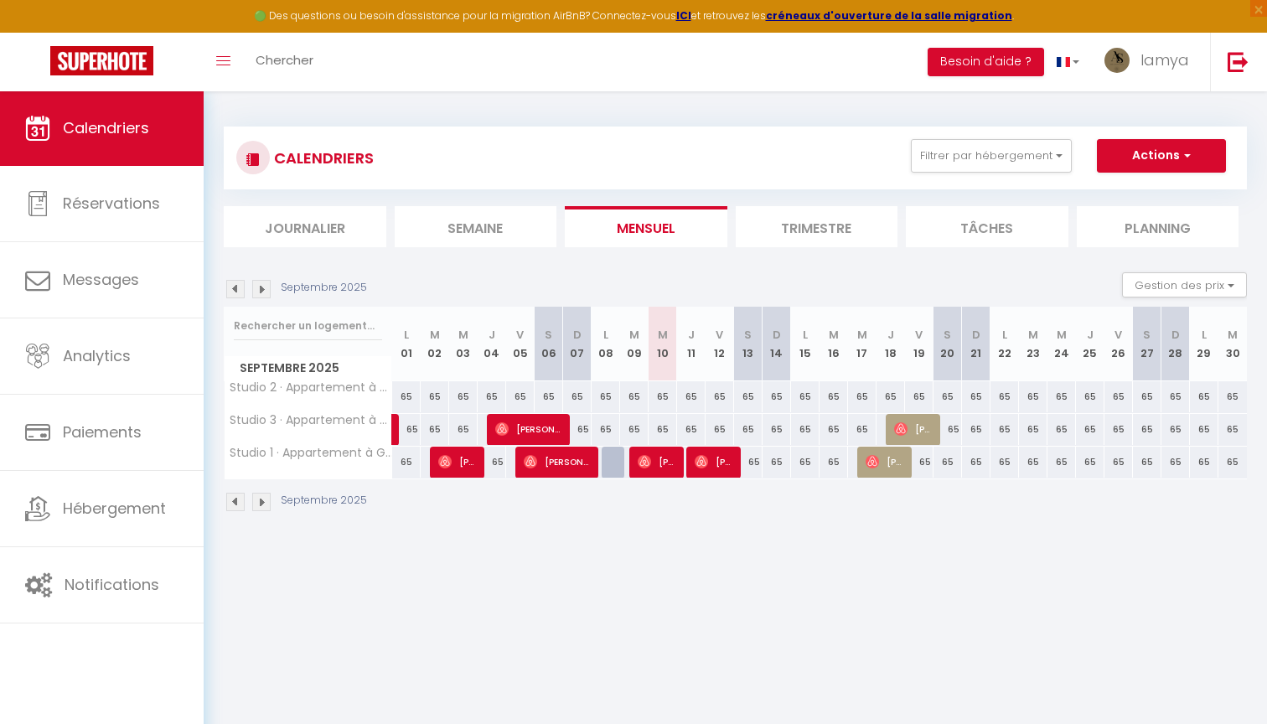
click at [1146, 217] on li "Planning" at bounding box center [1157, 226] width 163 height 41
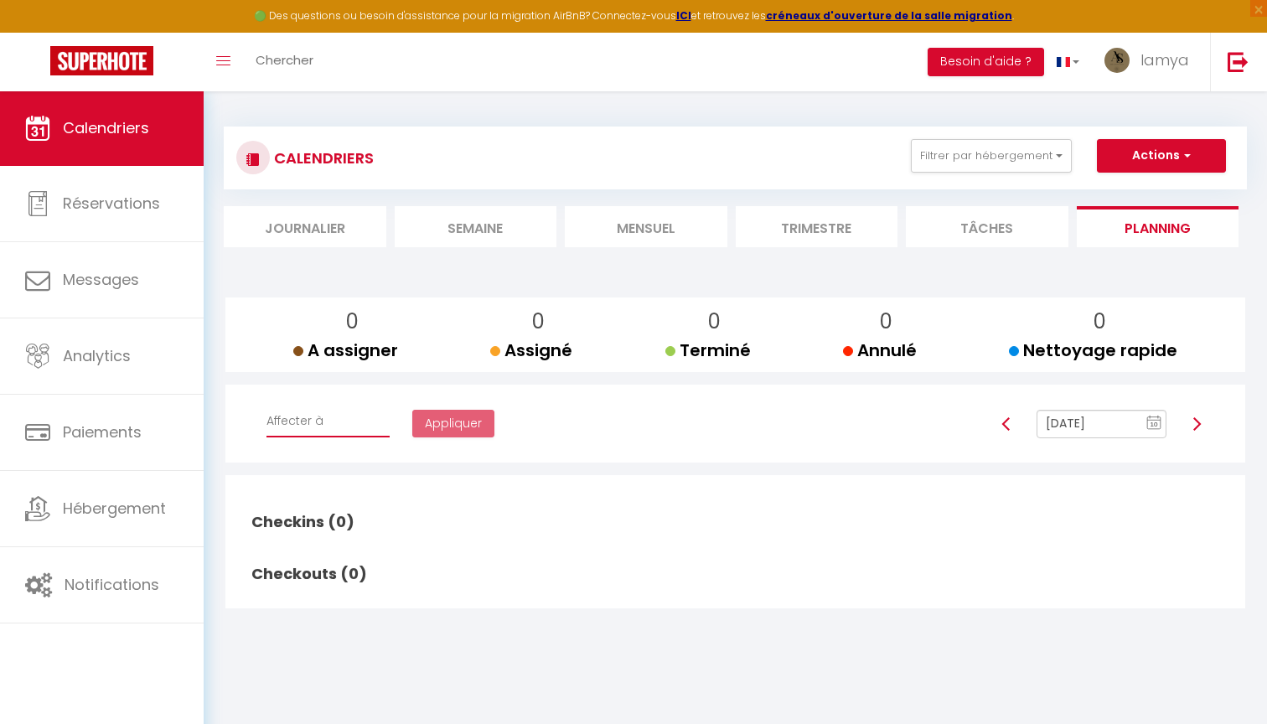
select select "52212"
click at [1196, 422] on img at bounding box center [1195, 423] width 13 height 13
type input "[DATE]"
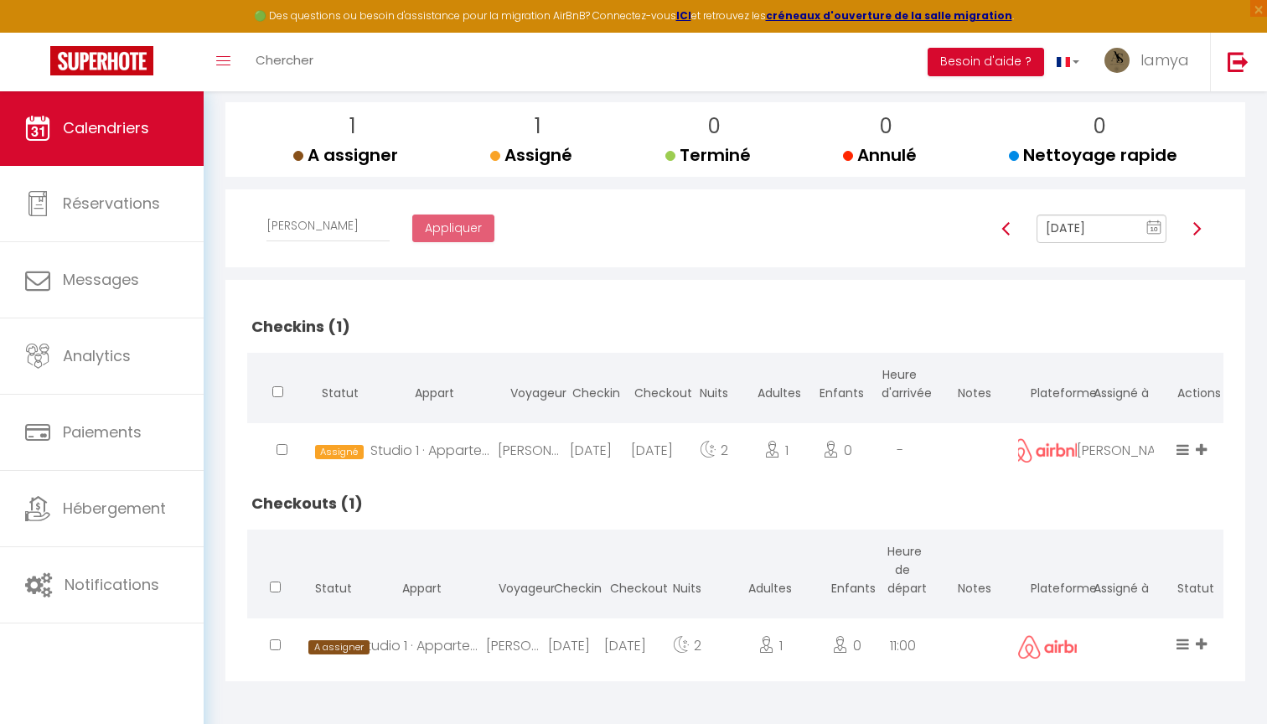
scroll to position [194, 0]
click at [286, 449] on input "checkbox" at bounding box center [281, 450] width 11 height 11
checkbox input "true"
click at [270, 649] on input "checkbox" at bounding box center [275, 645] width 11 height 11
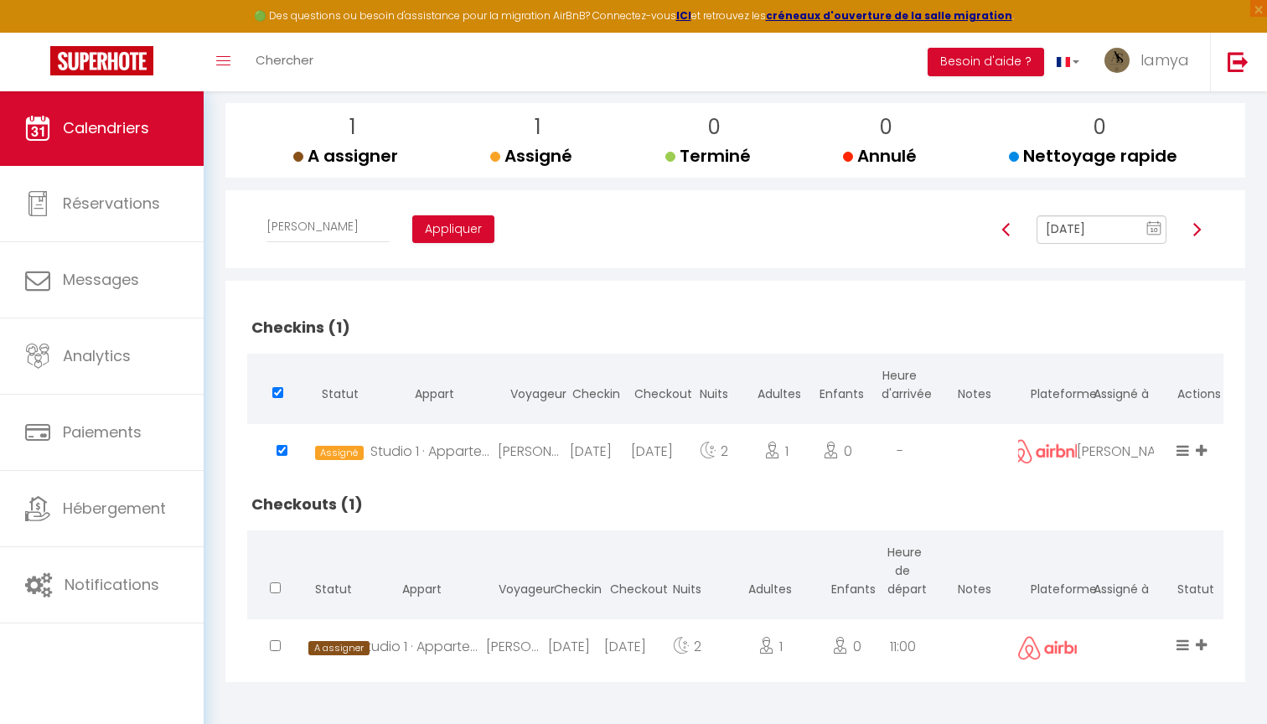
checkbox input "true"
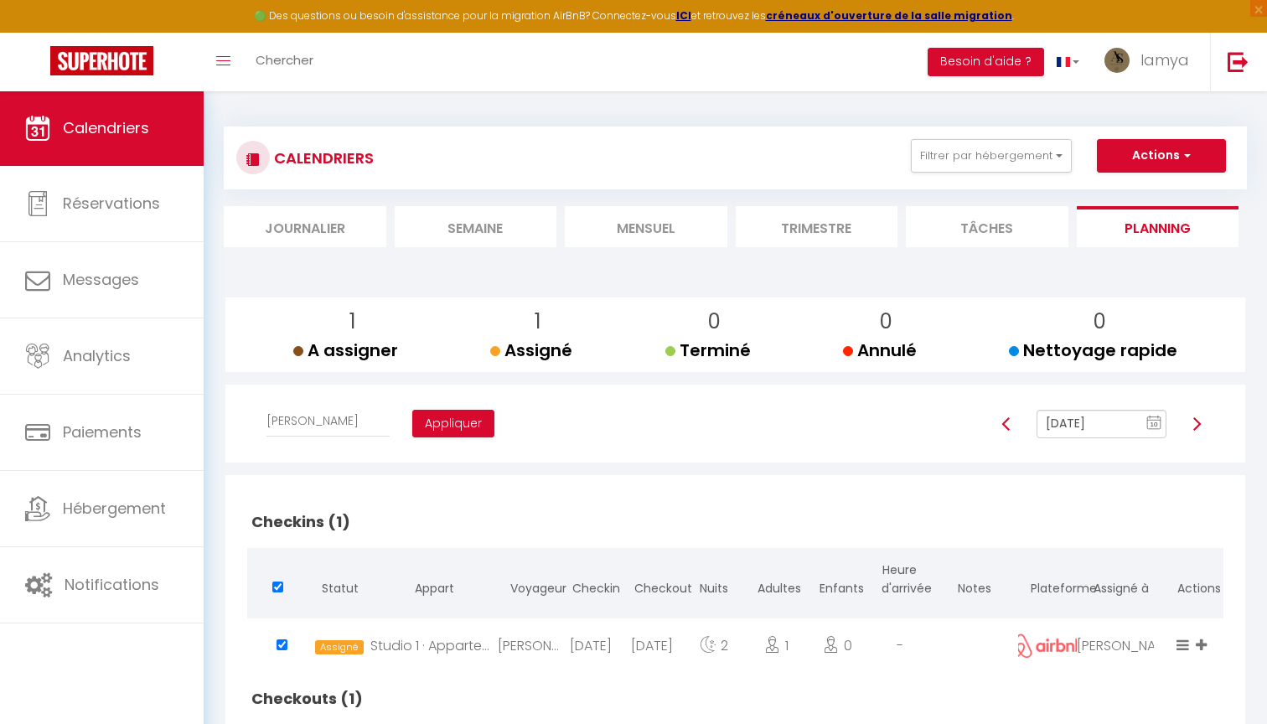
scroll to position [0, 0]
click at [1195, 421] on img at bounding box center [1195, 423] width 13 height 13
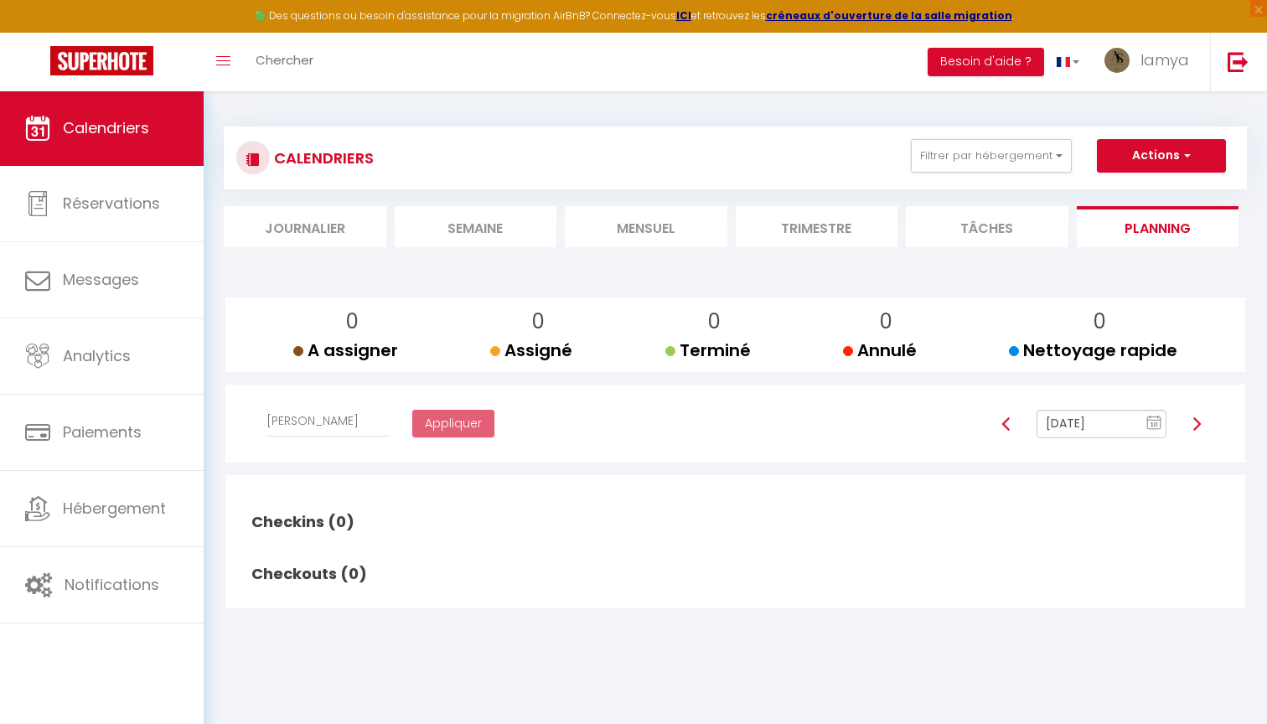
click at [1006, 421] on img at bounding box center [1005, 423] width 13 height 13
type input "[DATE]"
checkbox input "false"
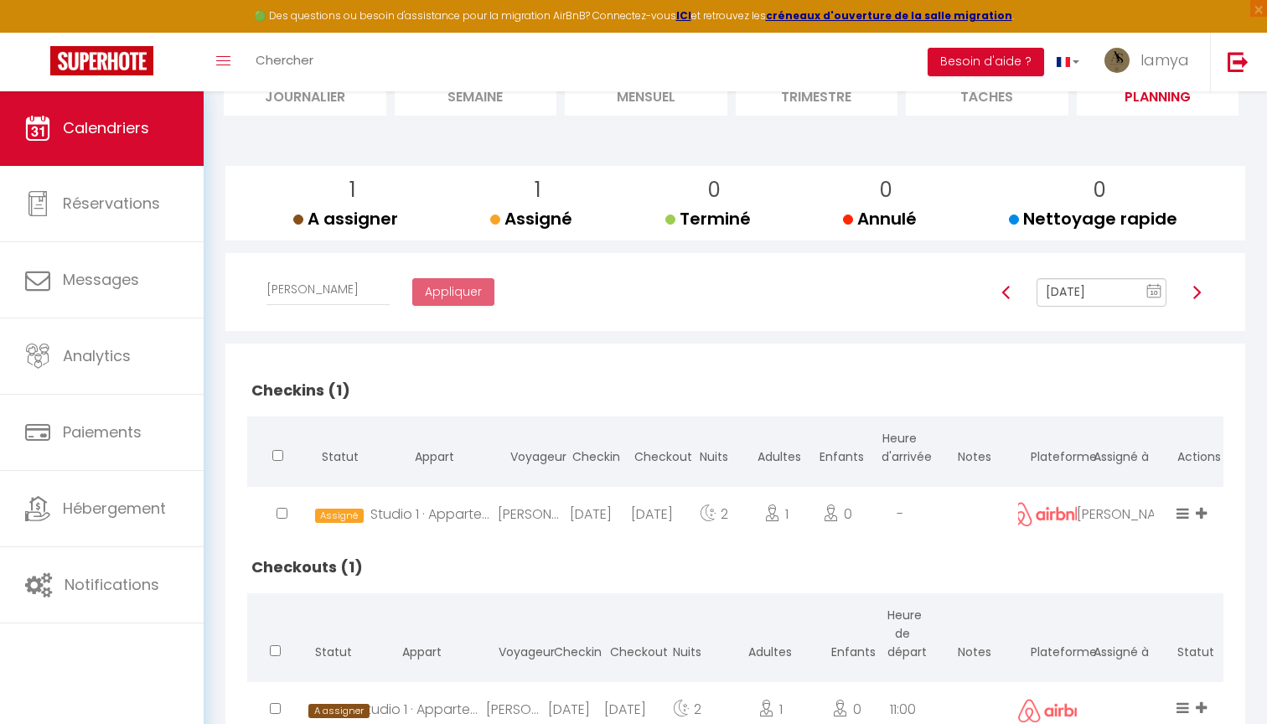
scroll to position [170, 0]
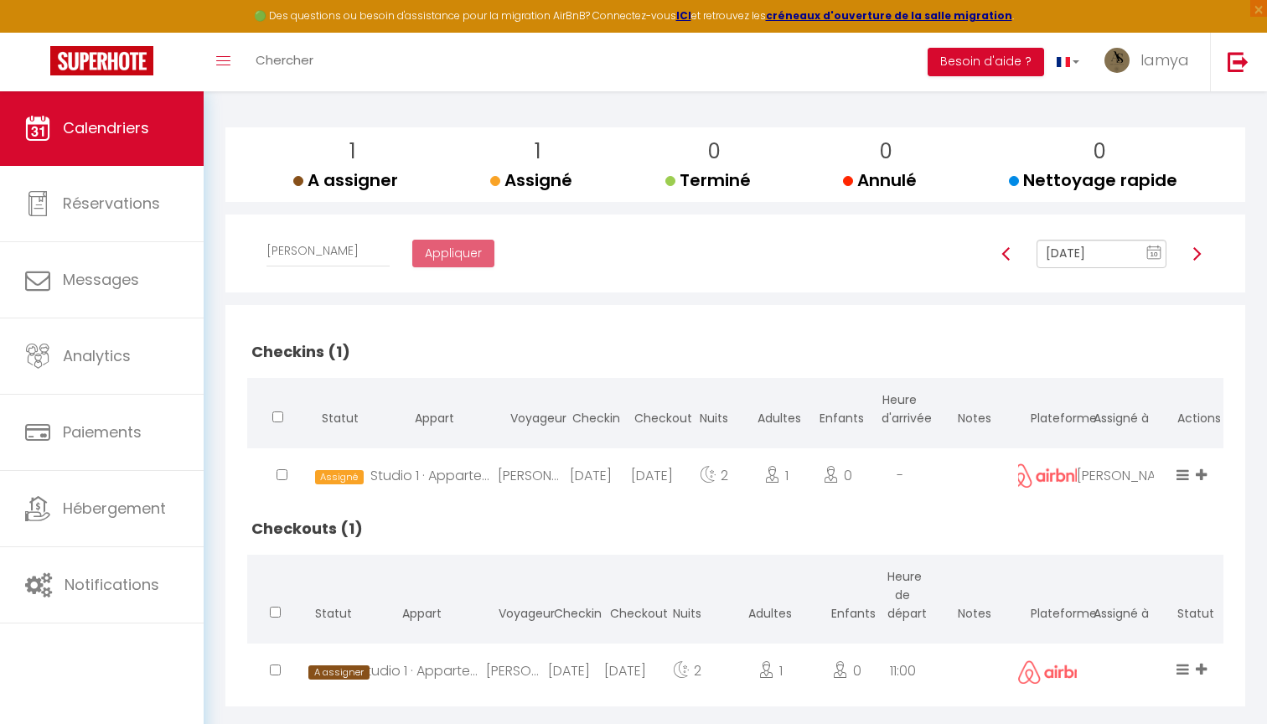
click at [279, 476] on input "checkbox" at bounding box center [281, 474] width 11 height 11
checkbox input "true"
click at [272, 678] on div at bounding box center [275, 670] width 56 height 54
click at [276, 670] on input "checkbox" at bounding box center [275, 669] width 11 height 11
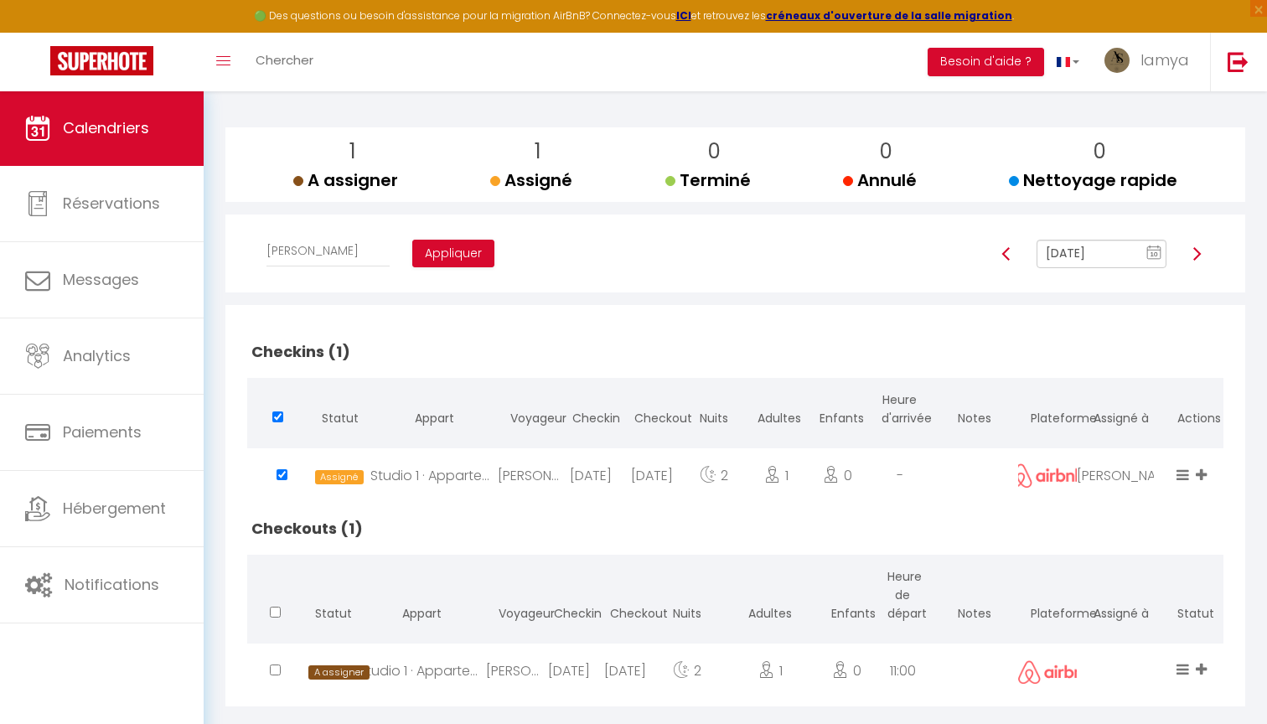
checkbox input "true"
click at [438, 248] on button "Appliquer" at bounding box center [453, 254] width 82 height 28
checkbox input "false"
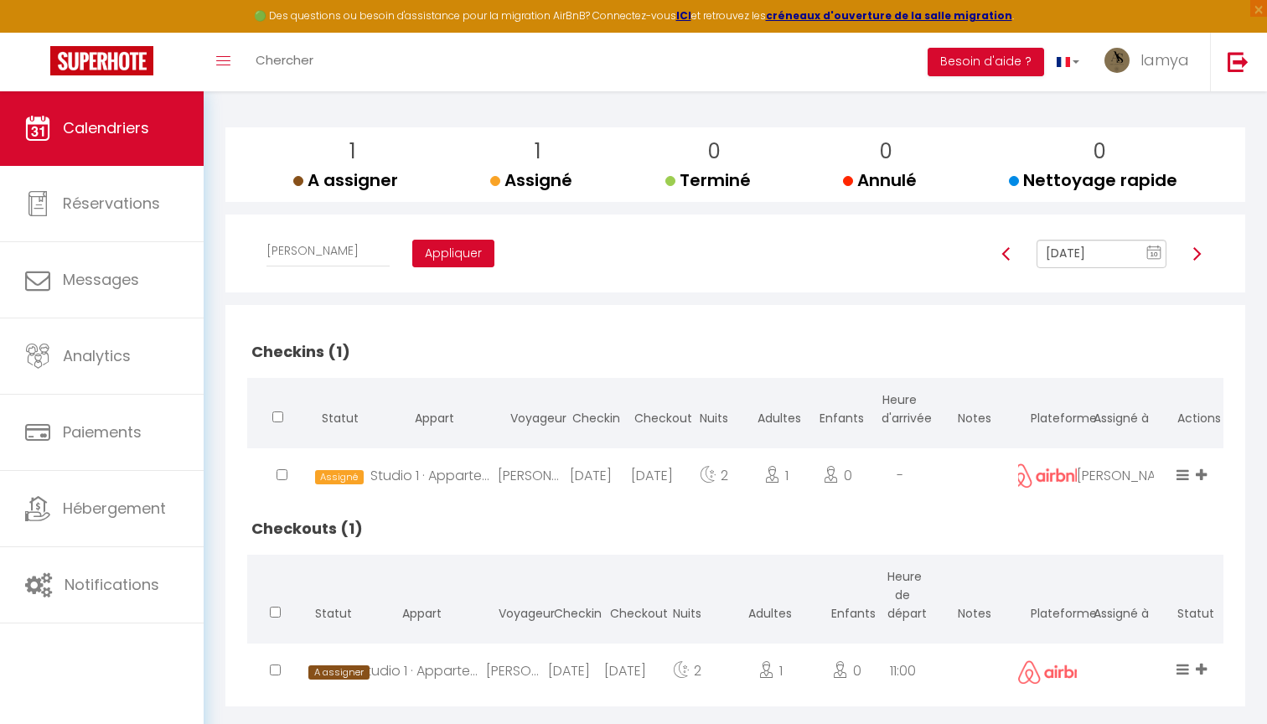
checkbox input "false"
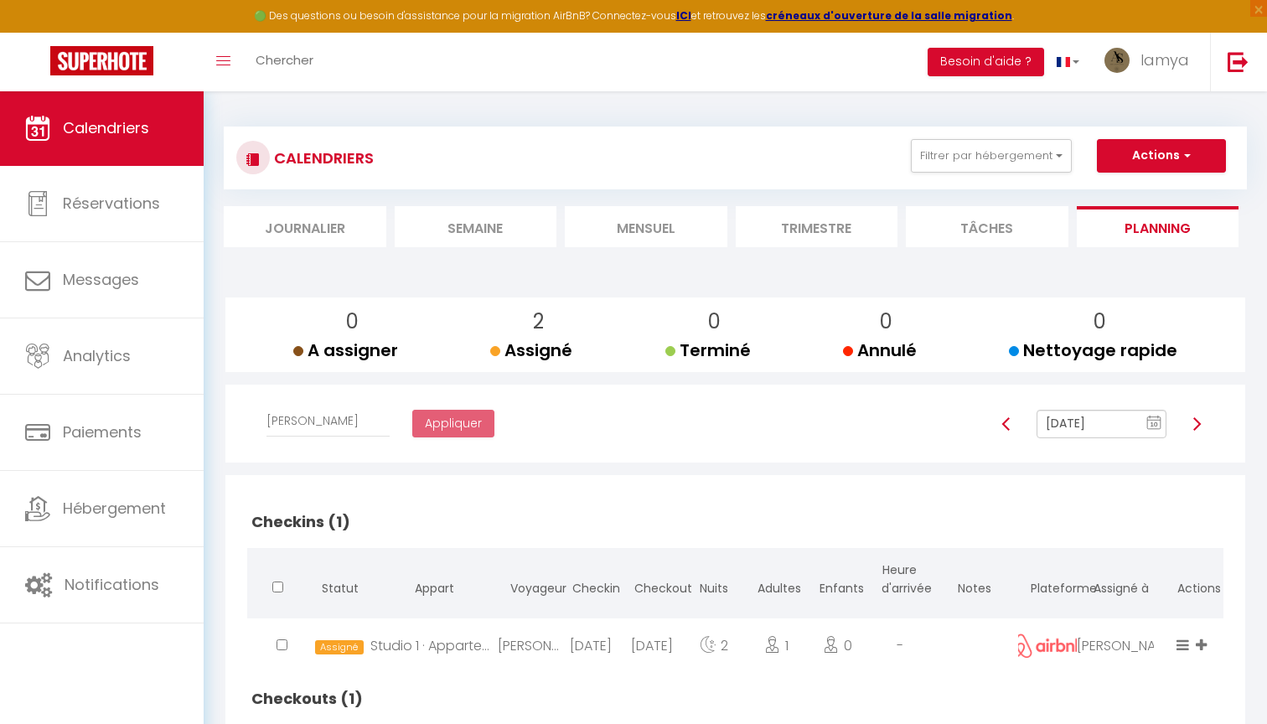
scroll to position [0, 0]
click at [994, 222] on li "Tâches" at bounding box center [987, 226] width 163 height 41
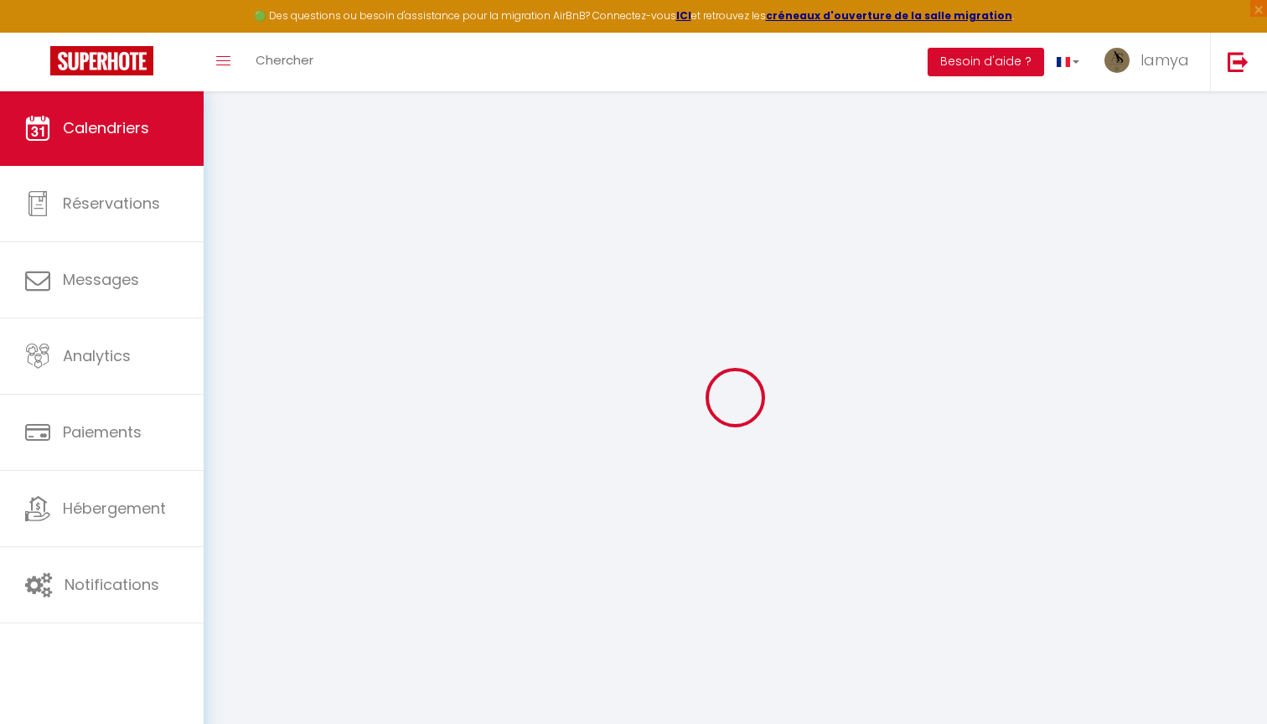
select select
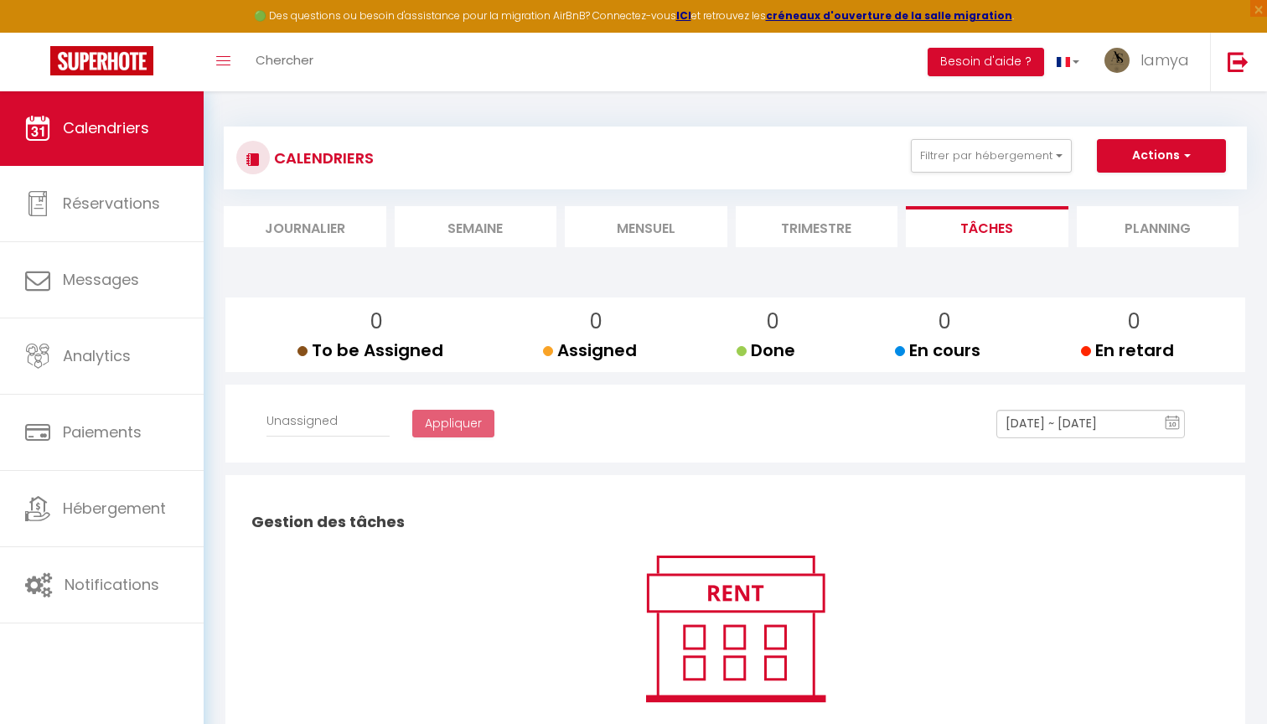
click at [1084, 418] on input "[DATE] ~ [DATE]" at bounding box center [1090, 424] width 188 height 28
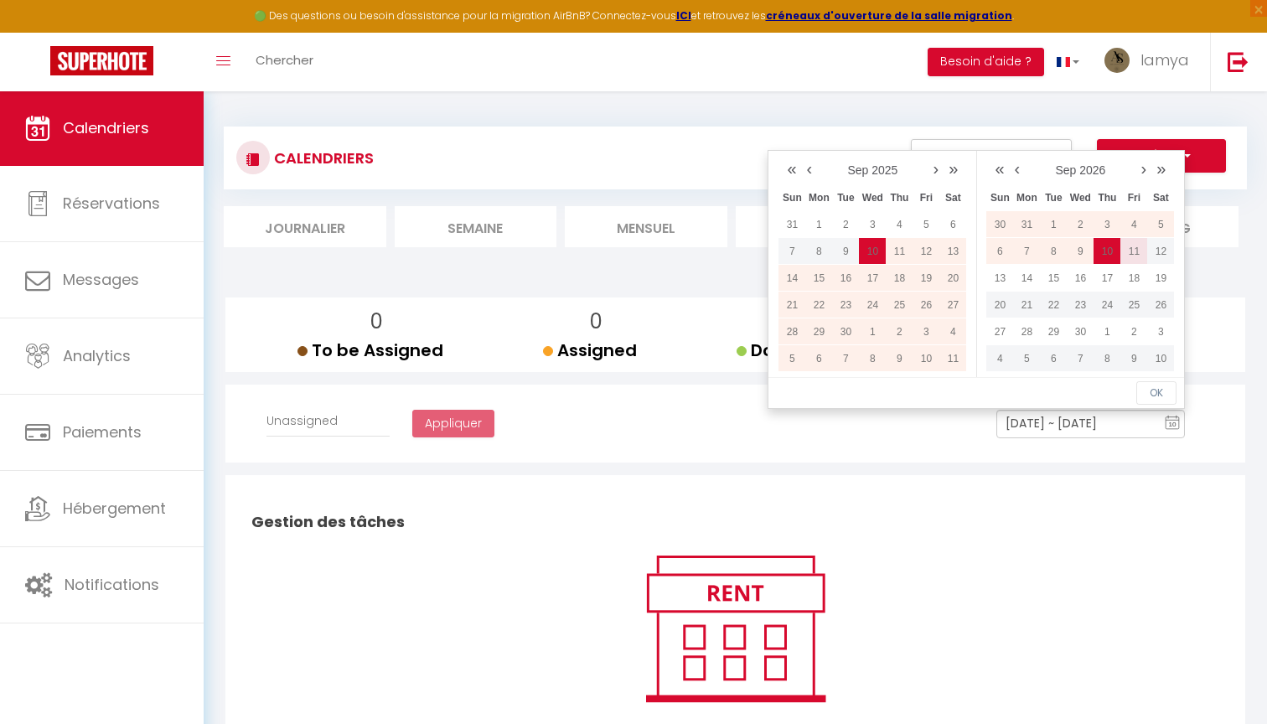
click at [1127, 251] on td "11" at bounding box center [1133, 251] width 27 height 27
click at [1129, 488] on div "Gestion des tâches Pas de tâches pour le moment Créer" at bounding box center [735, 645] width 993 height 324
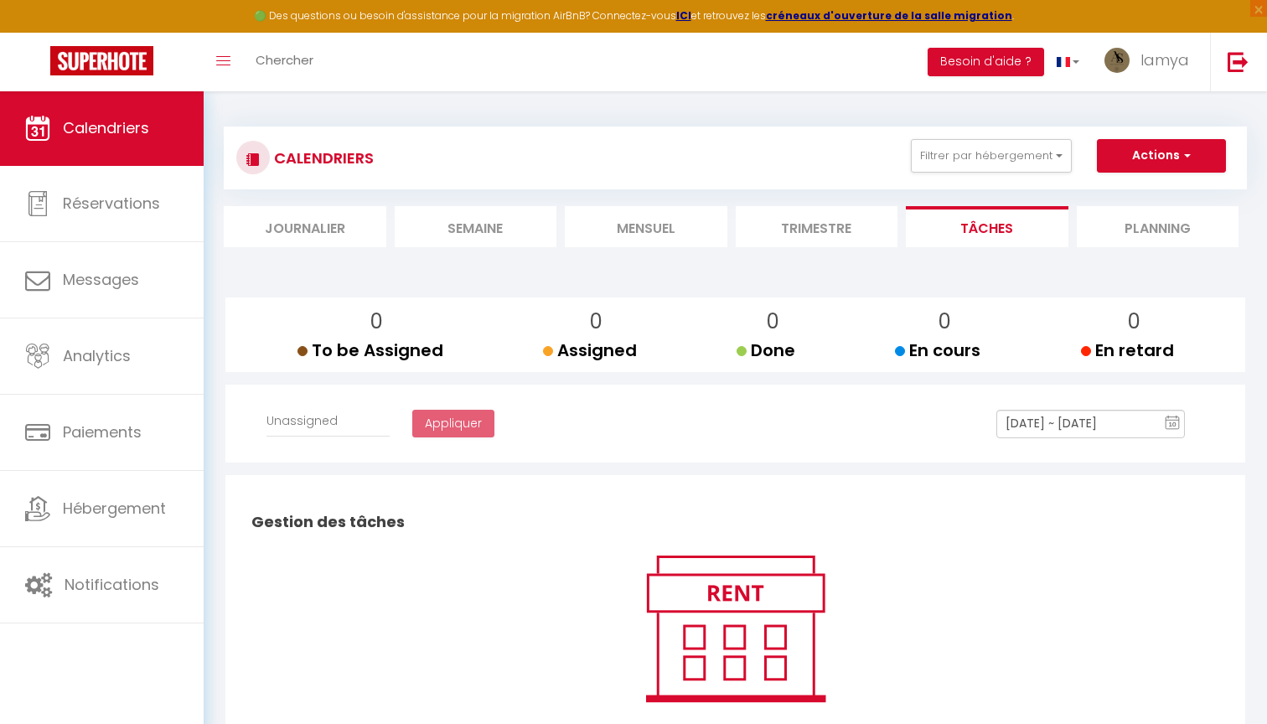
click at [818, 230] on li "Trimestre" at bounding box center [816, 226] width 163 height 41
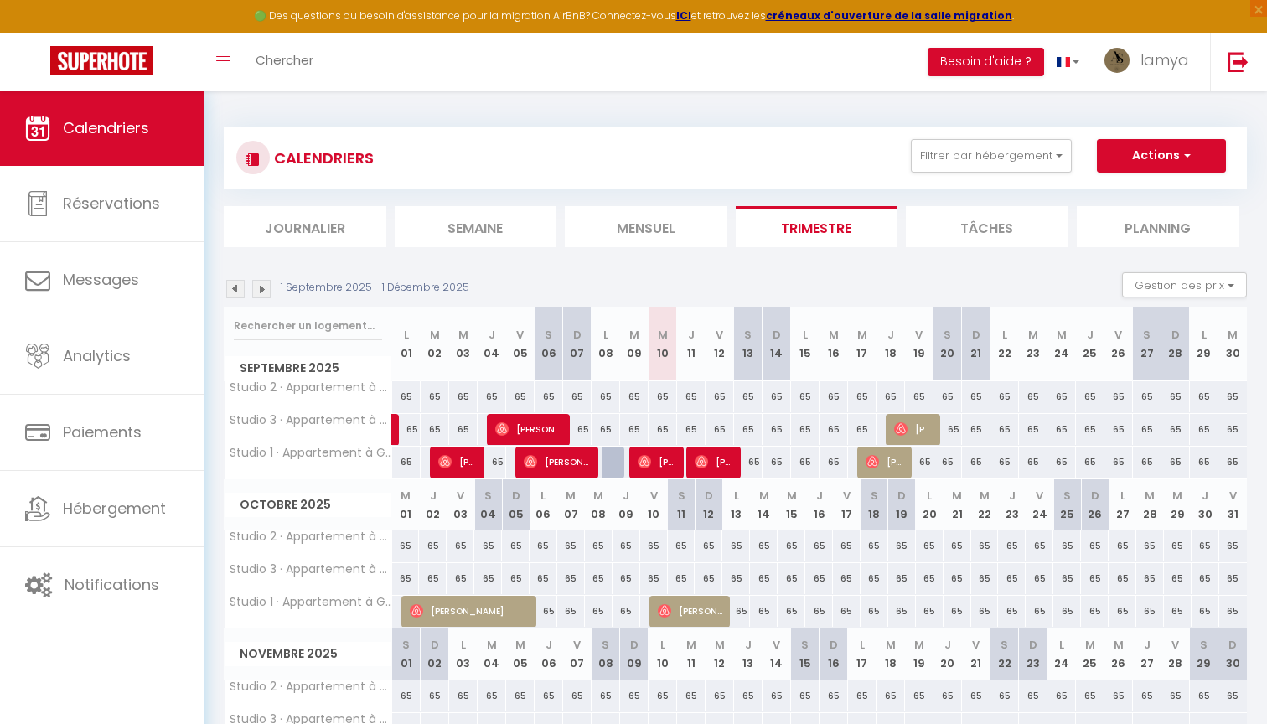
click at [682, 226] on li "Mensuel" at bounding box center [646, 226] width 163 height 41
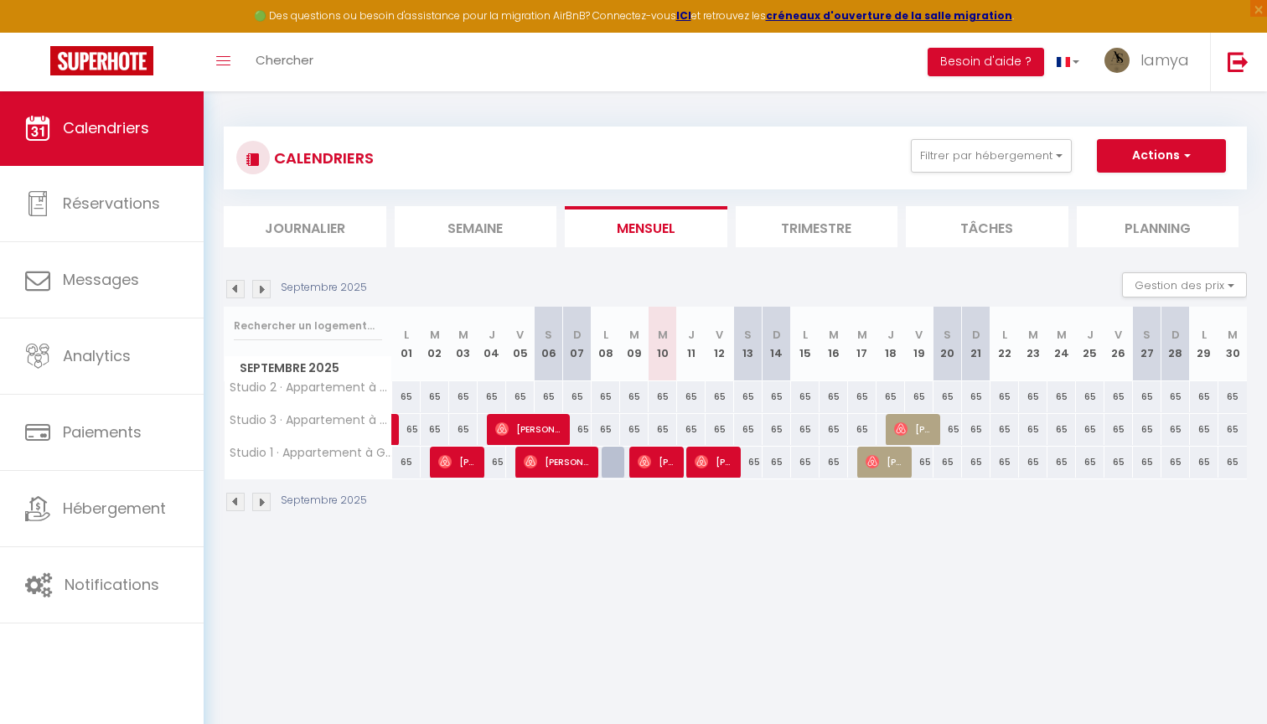
click at [800, 230] on li "Trimestre" at bounding box center [816, 226] width 163 height 41
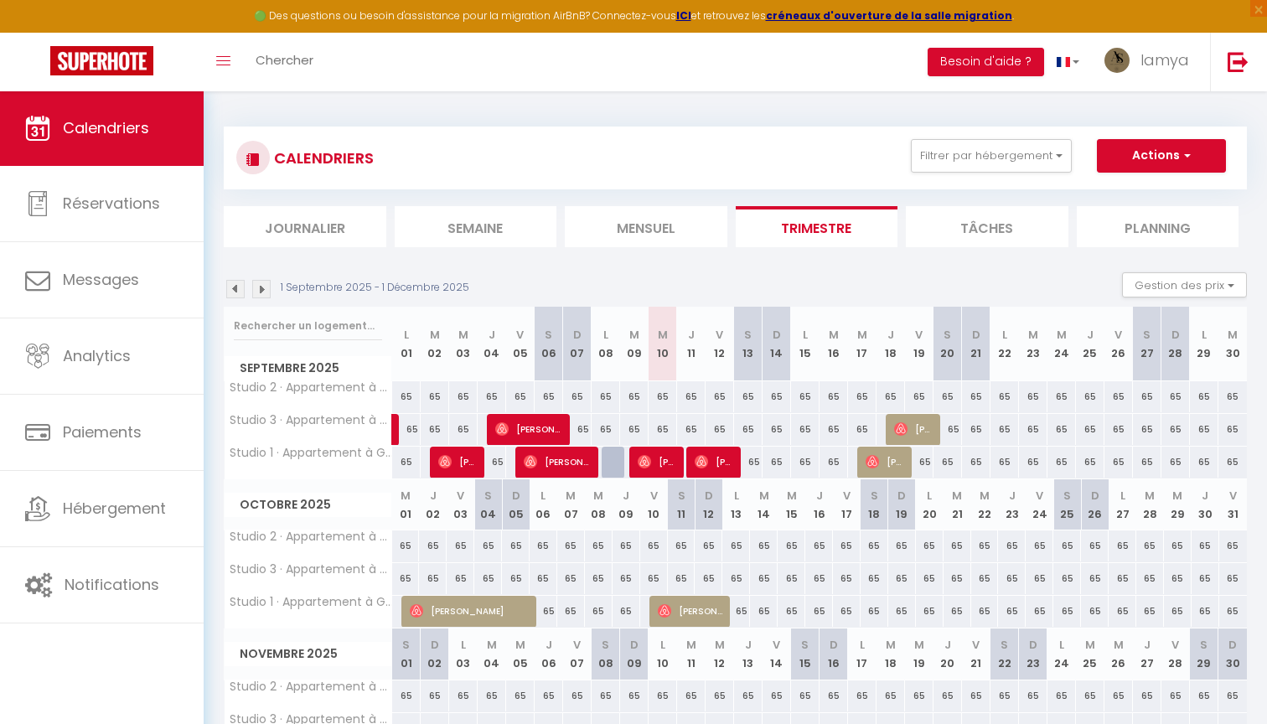
click at [504, 225] on li "Semaine" at bounding box center [476, 226] width 163 height 41
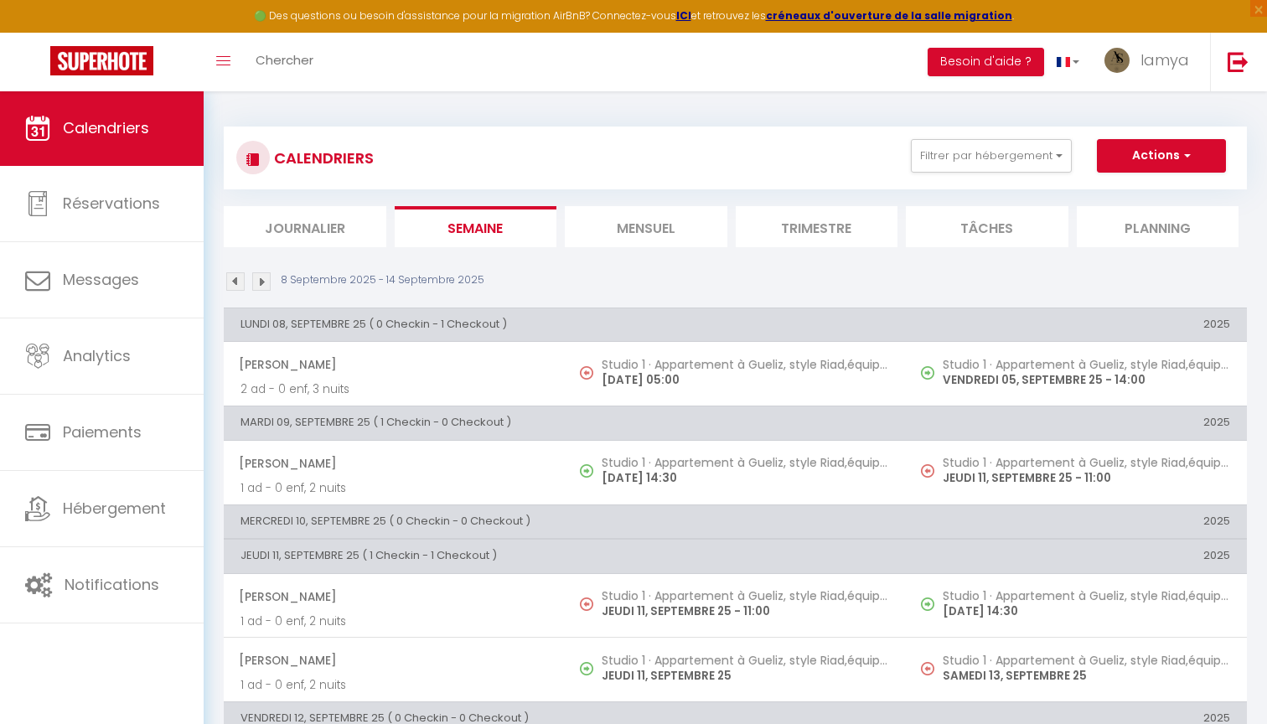
click at [299, 229] on li "Journalier" at bounding box center [305, 226] width 163 height 41
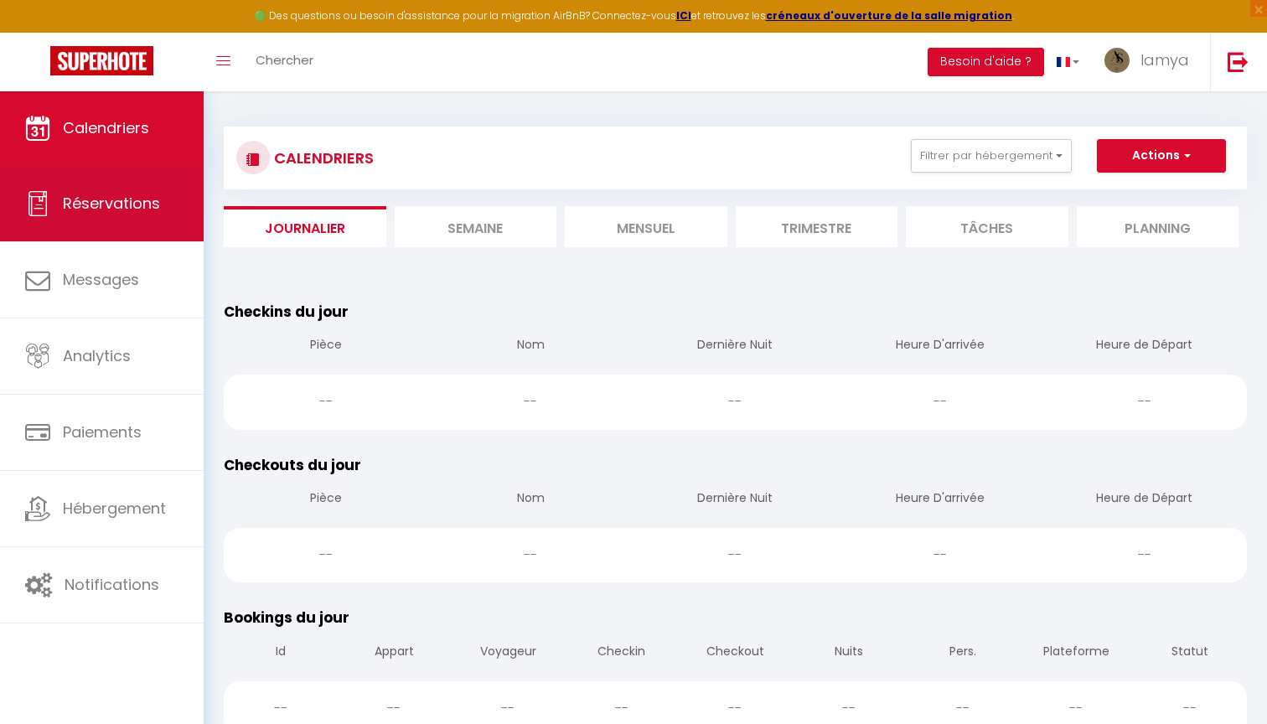
click at [139, 227] on link "Réservations" at bounding box center [102, 203] width 204 height 75
select select "not_cancelled"
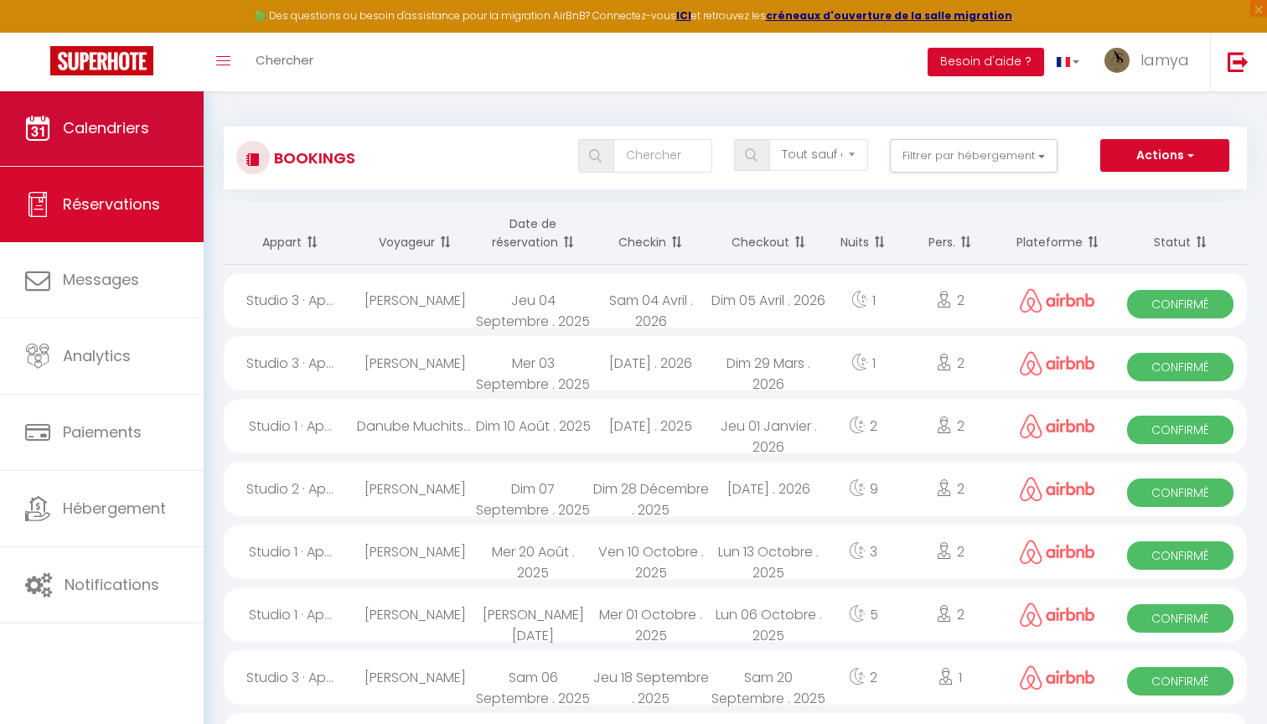
click at [85, 128] on span "Calendriers" at bounding box center [106, 127] width 86 height 21
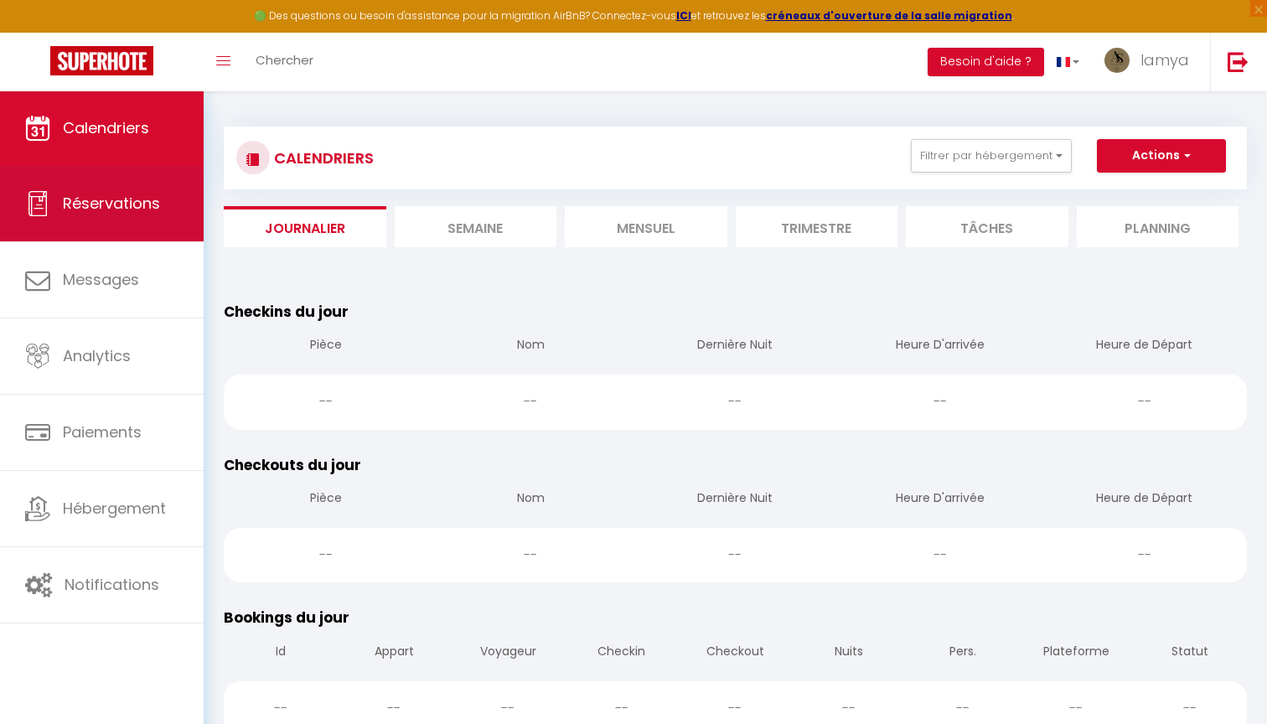
click at [108, 183] on link "Réservations" at bounding box center [102, 203] width 204 height 75
select select "not_cancelled"
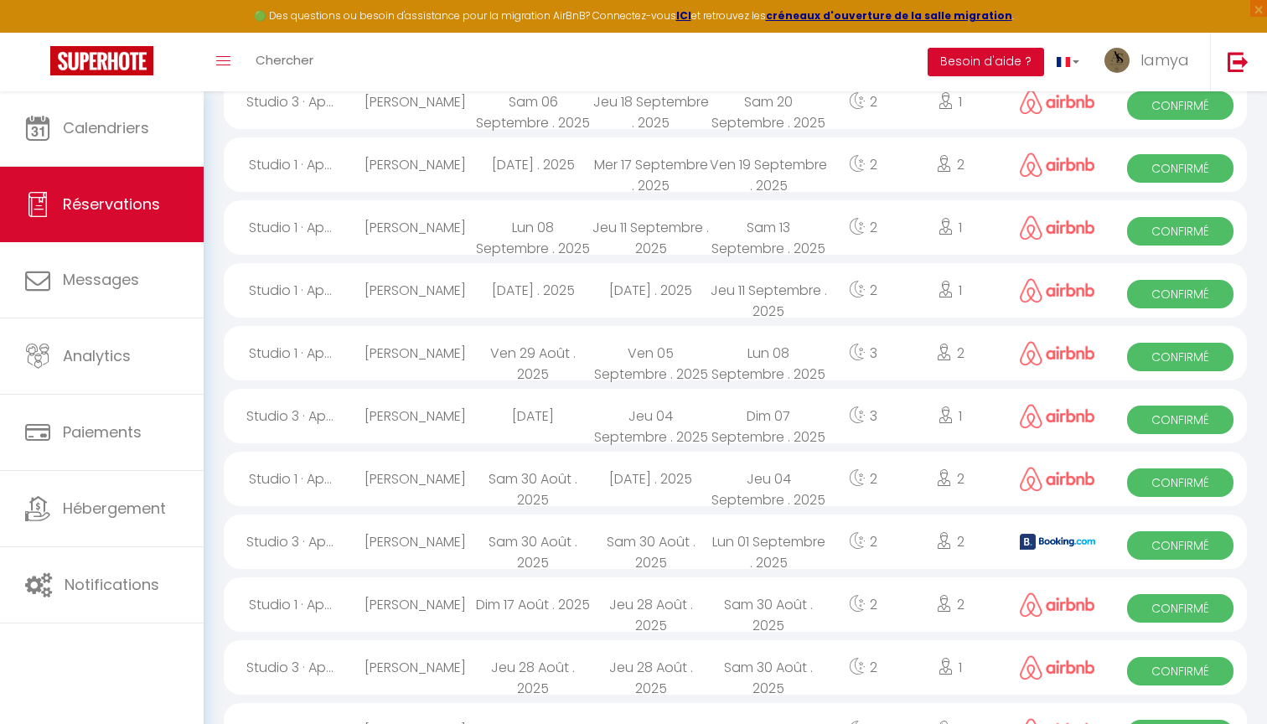
scroll to position [547, 0]
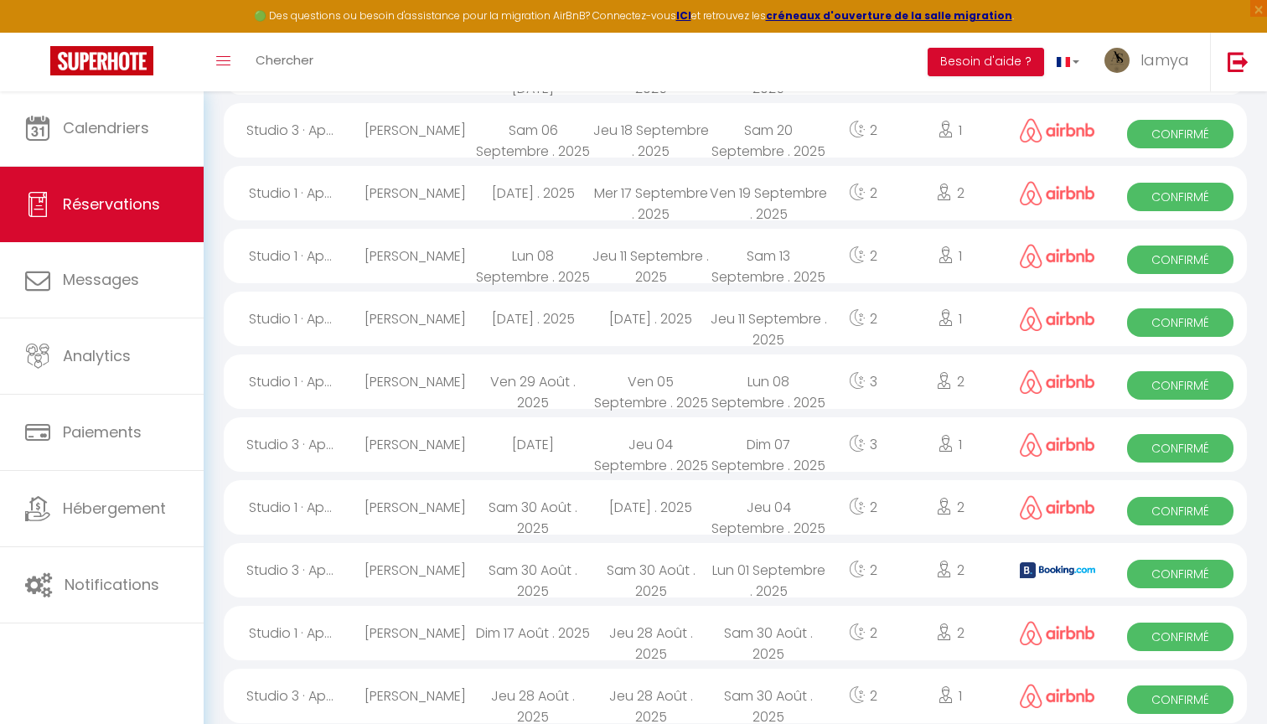
click at [836, 255] on div "2" at bounding box center [862, 256] width 71 height 54
select select "OK"
select select "0"
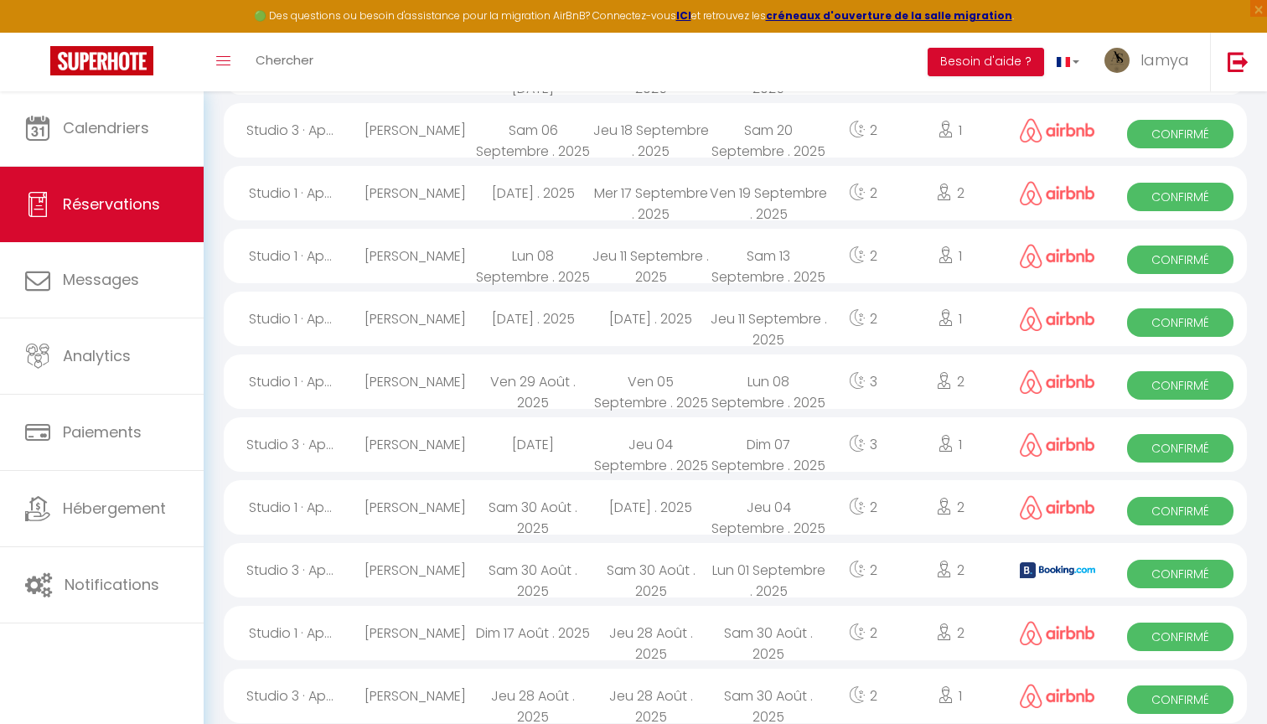
select select "1"
select select
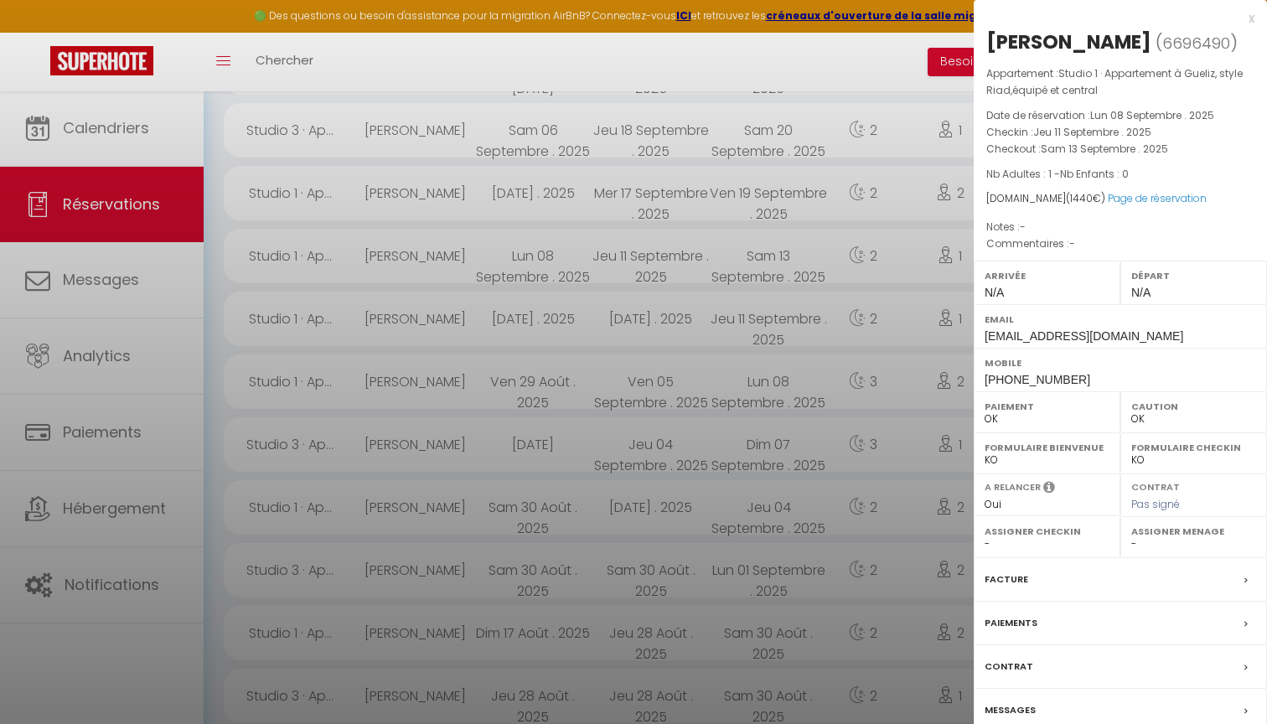
select select "52212"
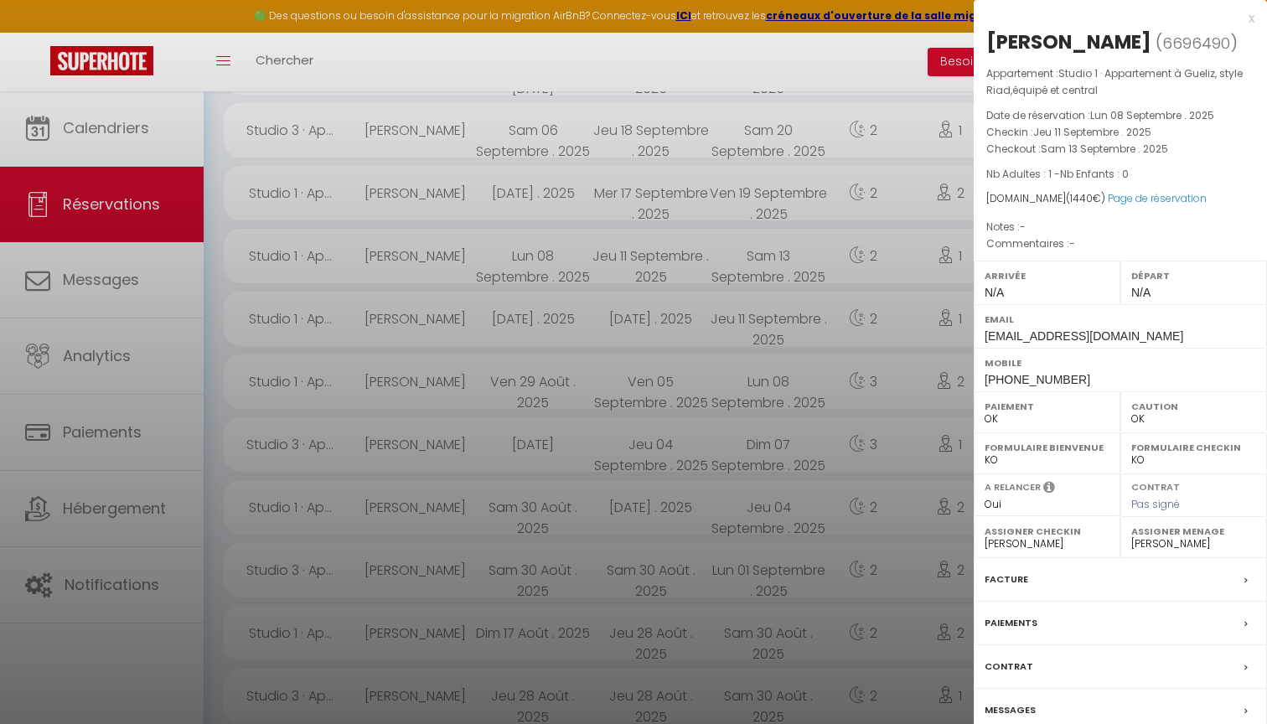
click at [1088, 446] on label "Formulaire Bienvenue" at bounding box center [1046, 447] width 125 height 17
select select "1"
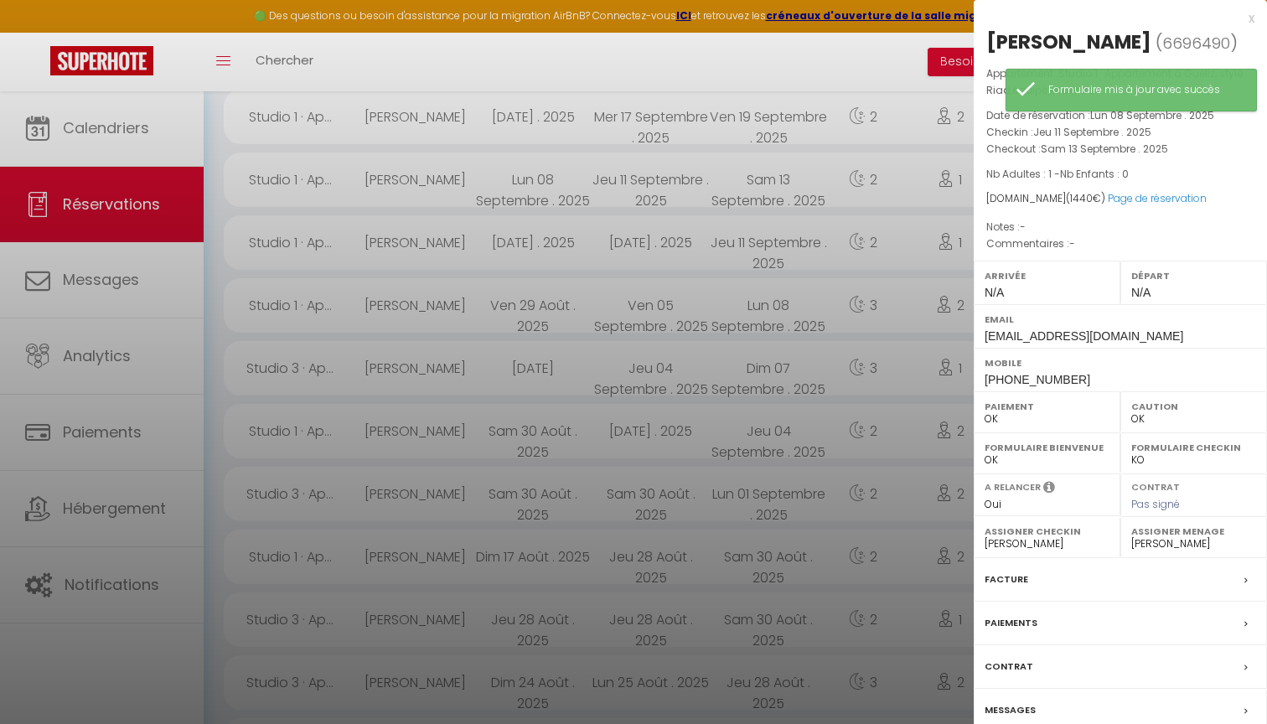
scroll to position [625, 0]
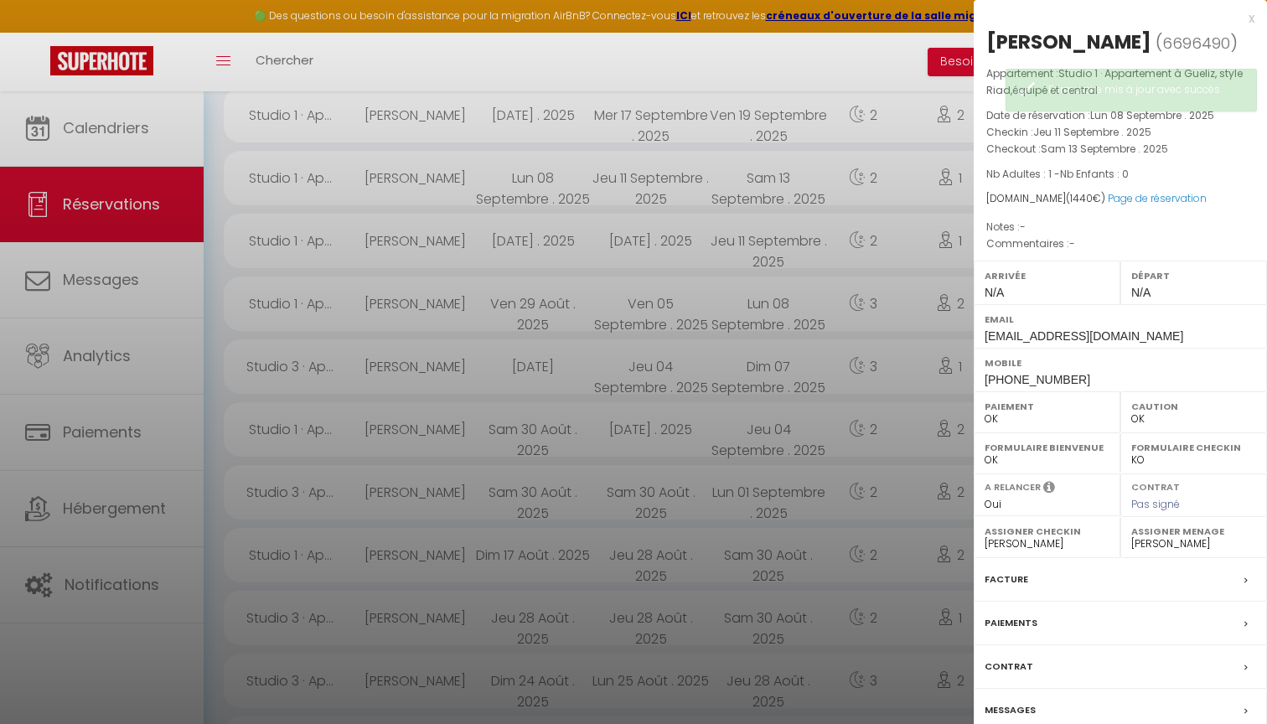
click at [1065, 574] on div "Facture" at bounding box center [1119, 580] width 293 height 44
